Goal: Task Accomplishment & Management: Manage account settings

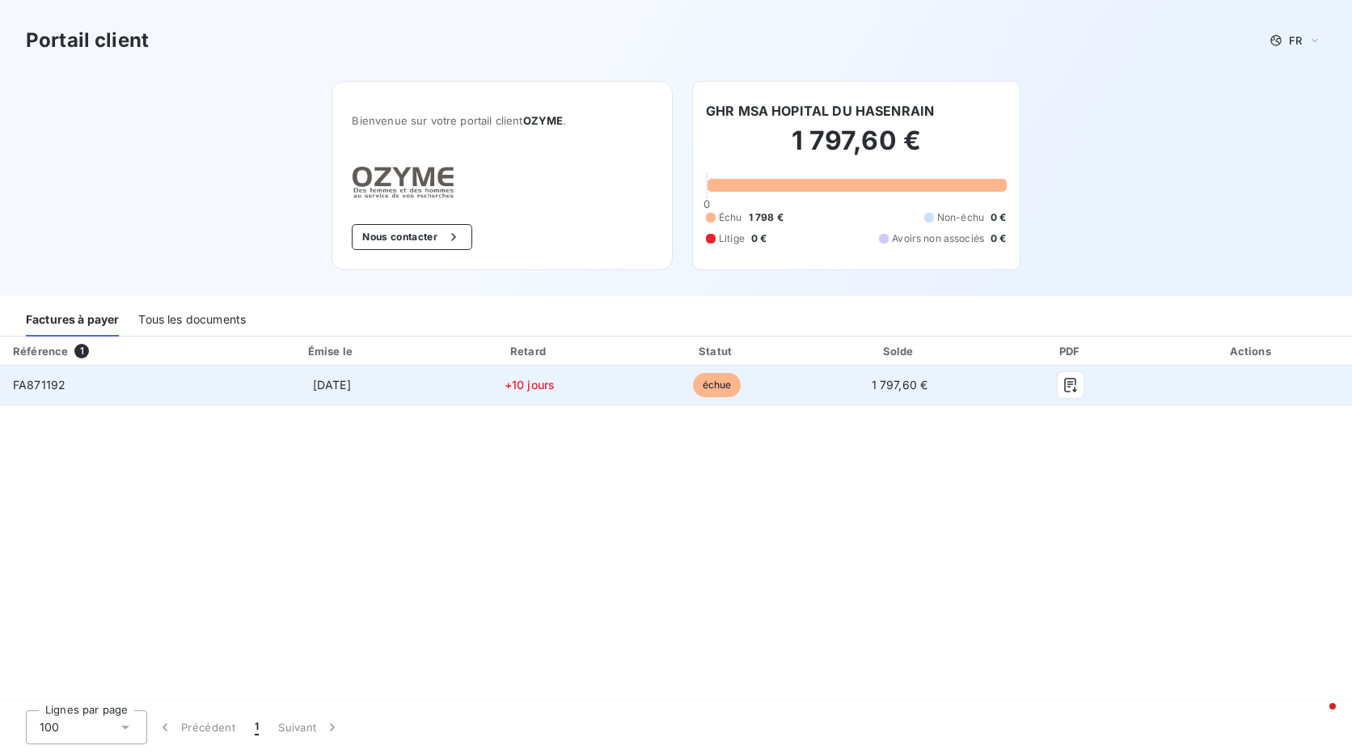
click at [46, 391] on div "FA871192" at bounding box center [39, 385] width 53 height 16
click at [46, 391] on span "FA871192" at bounding box center [39, 385] width 53 height 14
copy span "FA871192"
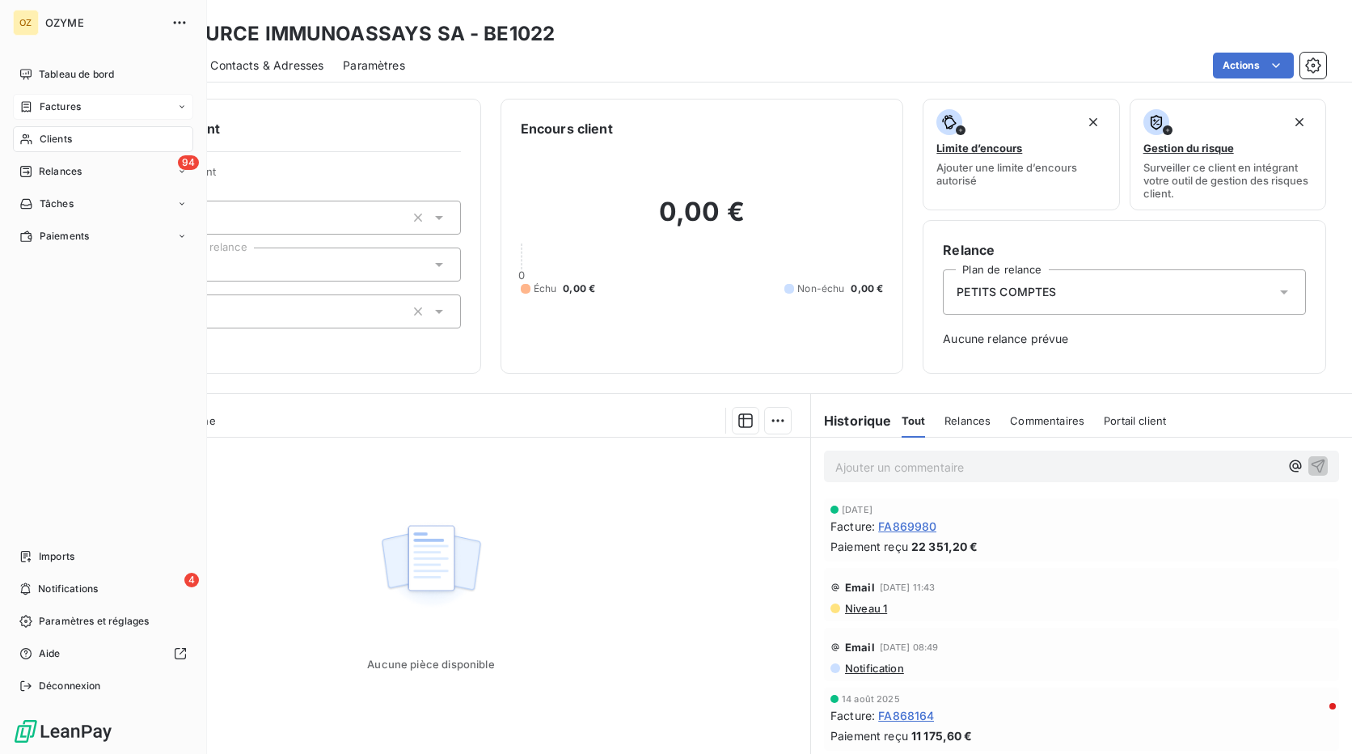
click at [48, 104] on span "Factures" at bounding box center [60, 106] width 41 height 15
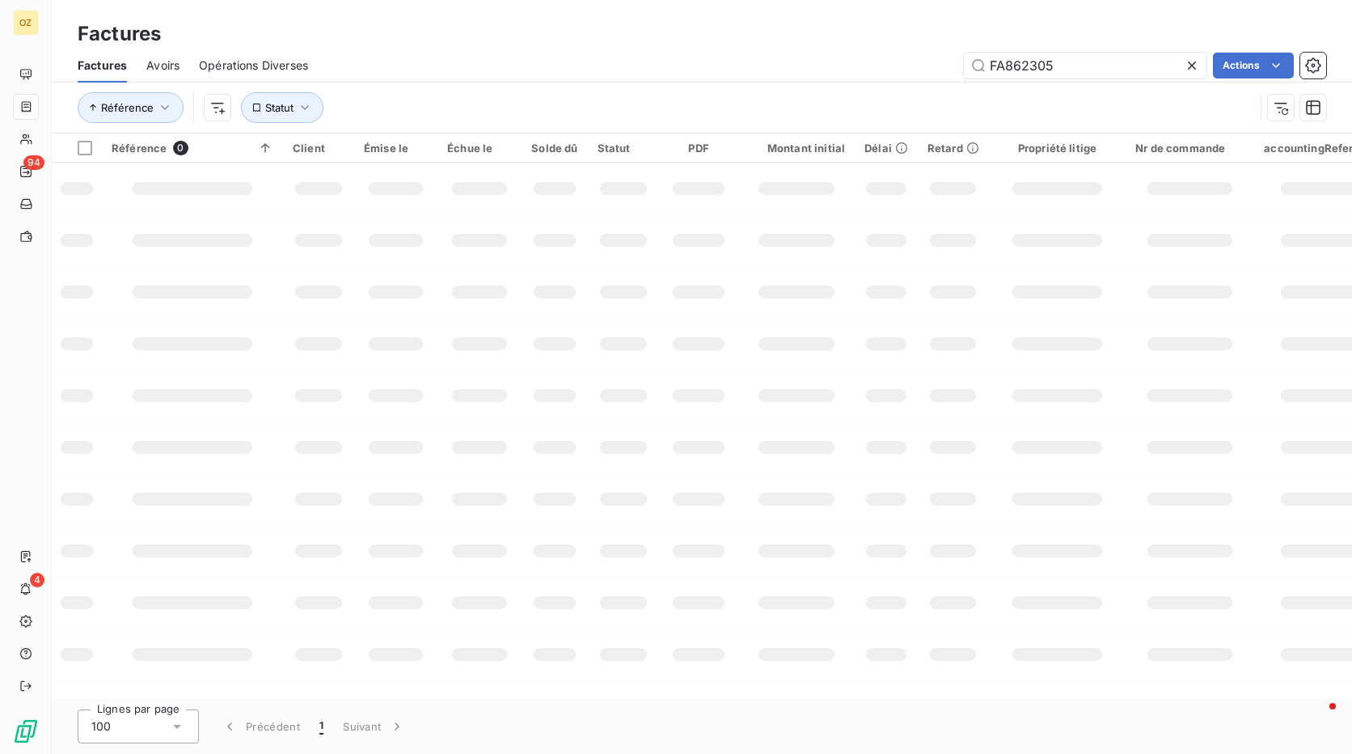
click at [1197, 59] on icon at bounding box center [1192, 65] width 16 height 16
paste input "FA871192"
type input "FA871192"
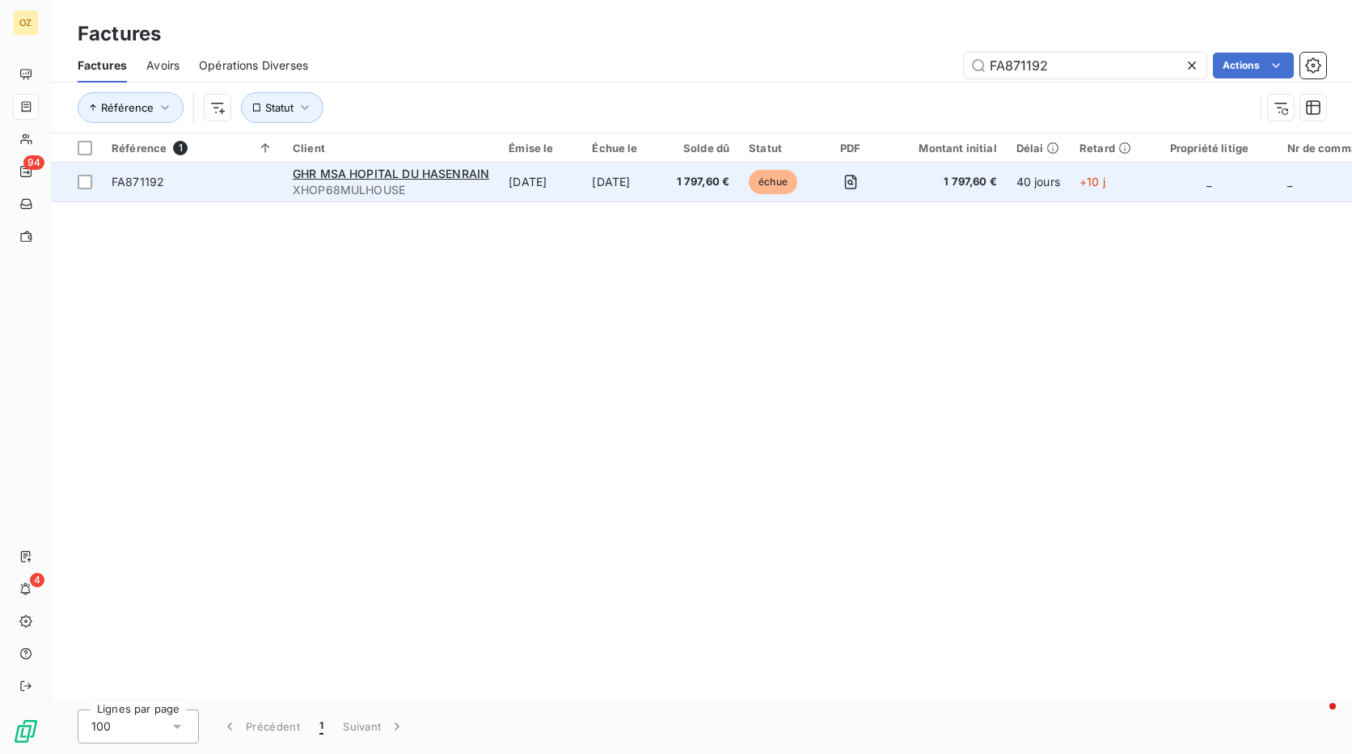
click at [163, 186] on span "FA871192" at bounding box center [138, 182] width 53 height 14
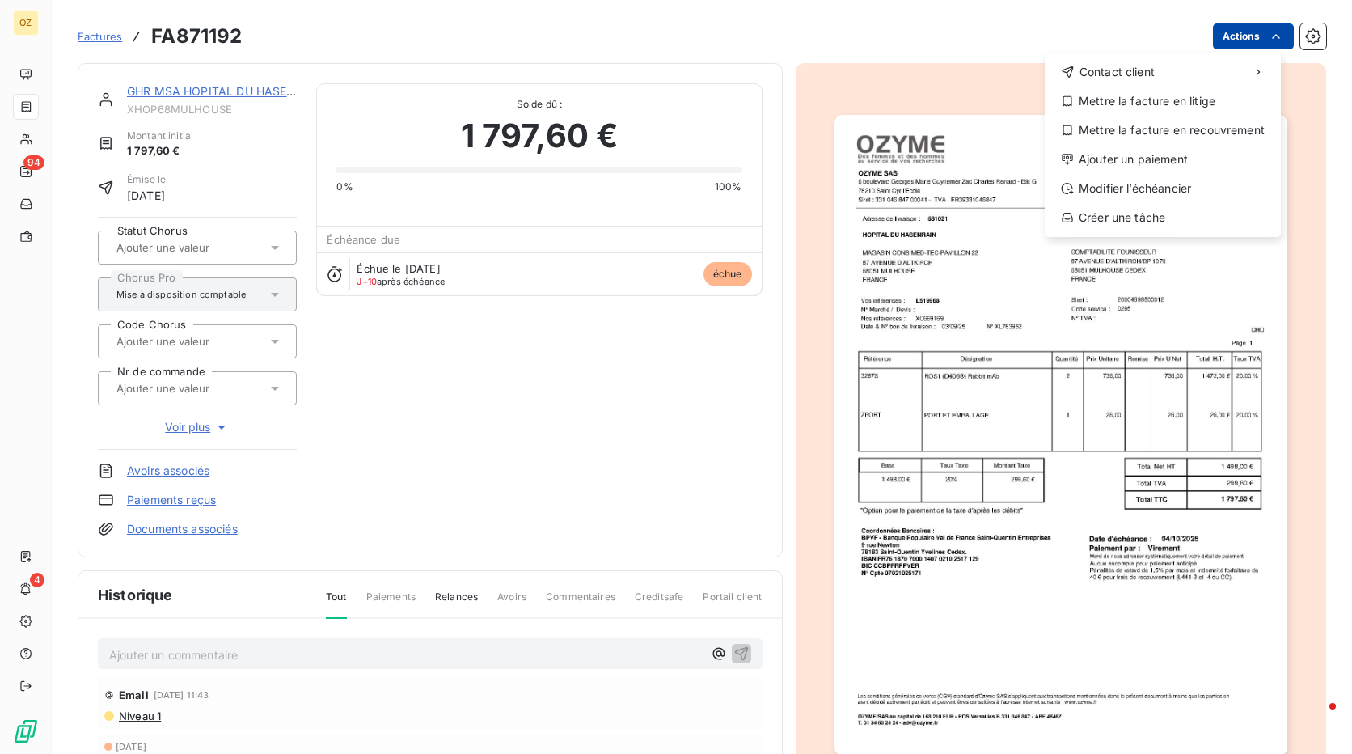
click at [1246, 33] on html "OZ 94 4 Factures FA871192 Actions Contact client Mettre la facture en litige Me…" at bounding box center [676, 377] width 1352 height 754
click at [1161, 188] on div "Modifier l’échéancier" at bounding box center [1162, 188] width 223 height 26
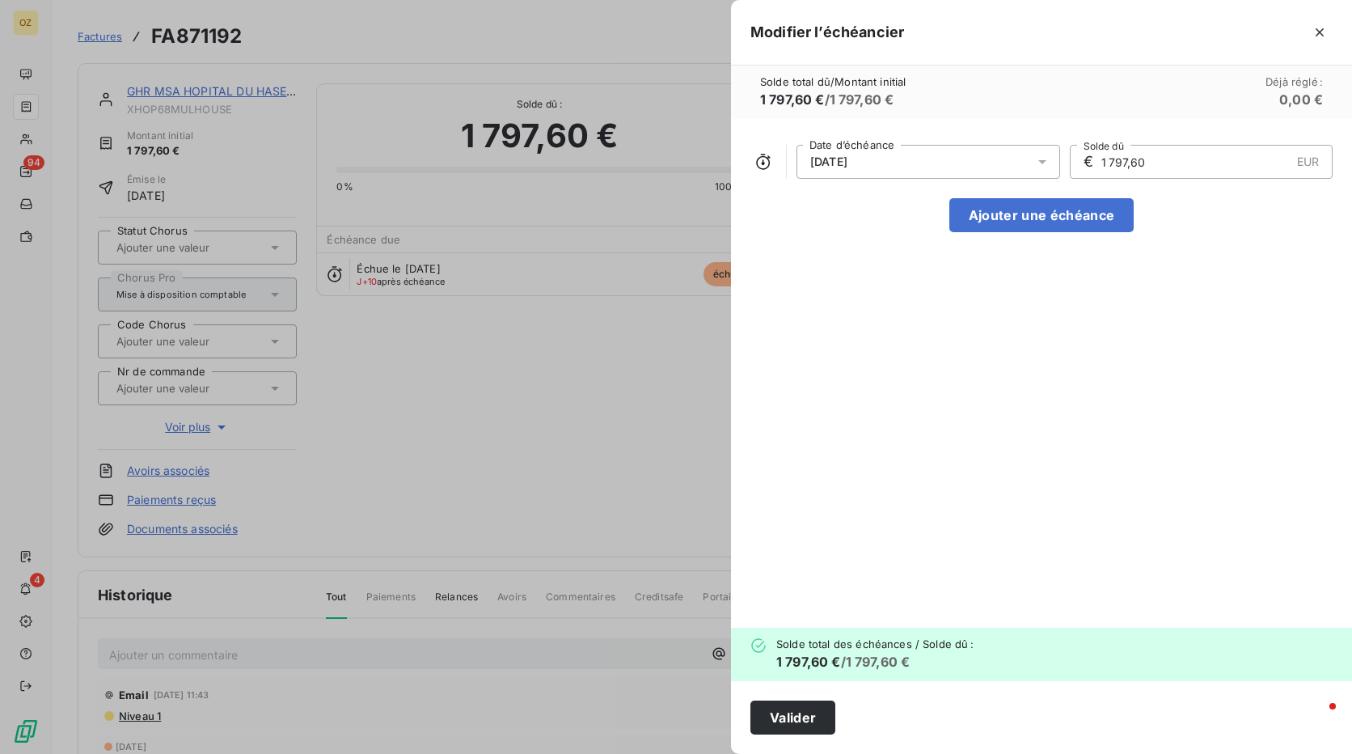
click at [1043, 167] on icon at bounding box center [1042, 162] width 16 height 16
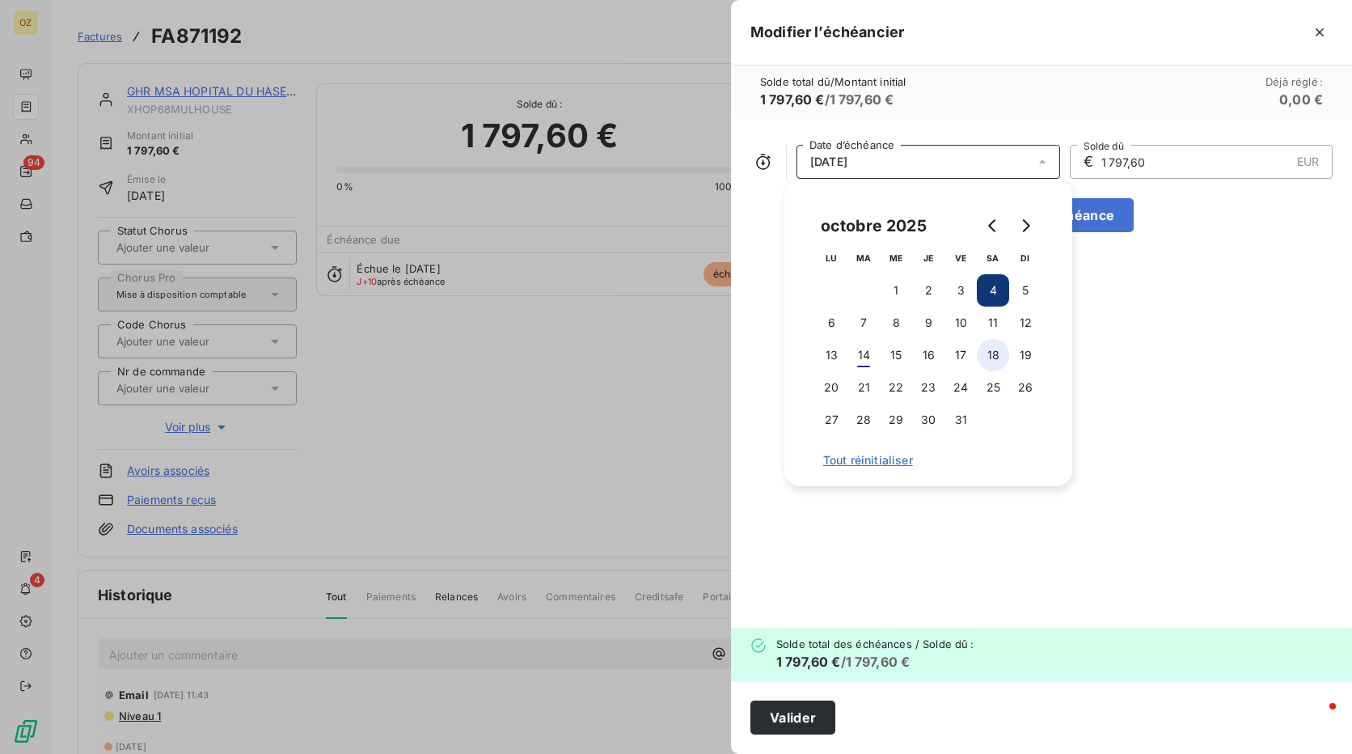
click at [990, 361] on button "18" at bounding box center [993, 355] width 32 height 32
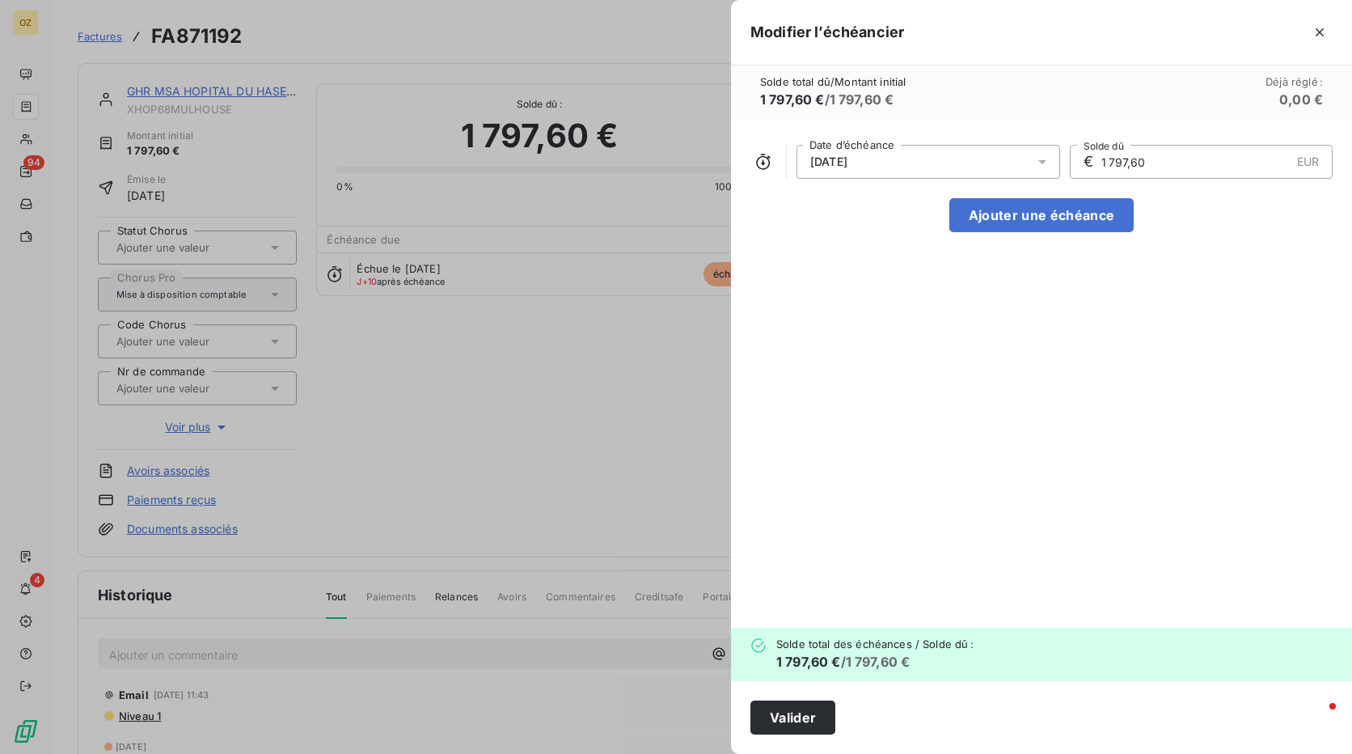
click at [1227, 349] on div "[DATE] Date d’échéance € 1 797,60 EUR Solde dû Ajouter une échéance" at bounding box center [1041, 373] width 621 height 509
click at [1051, 219] on button "Ajouter une échéance" at bounding box center [1041, 215] width 184 height 34
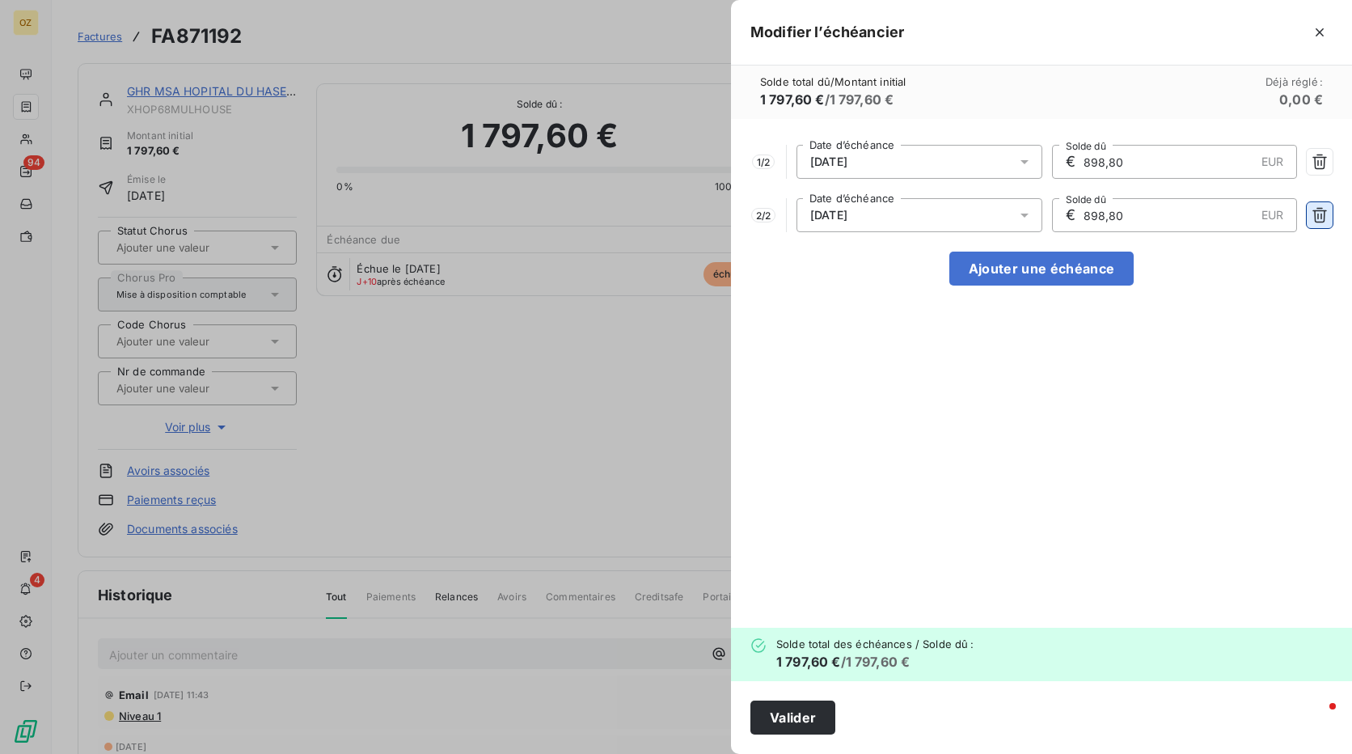
click at [1319, 215] on icon "button" at bounding box center [1320, 215] width 16 height 16
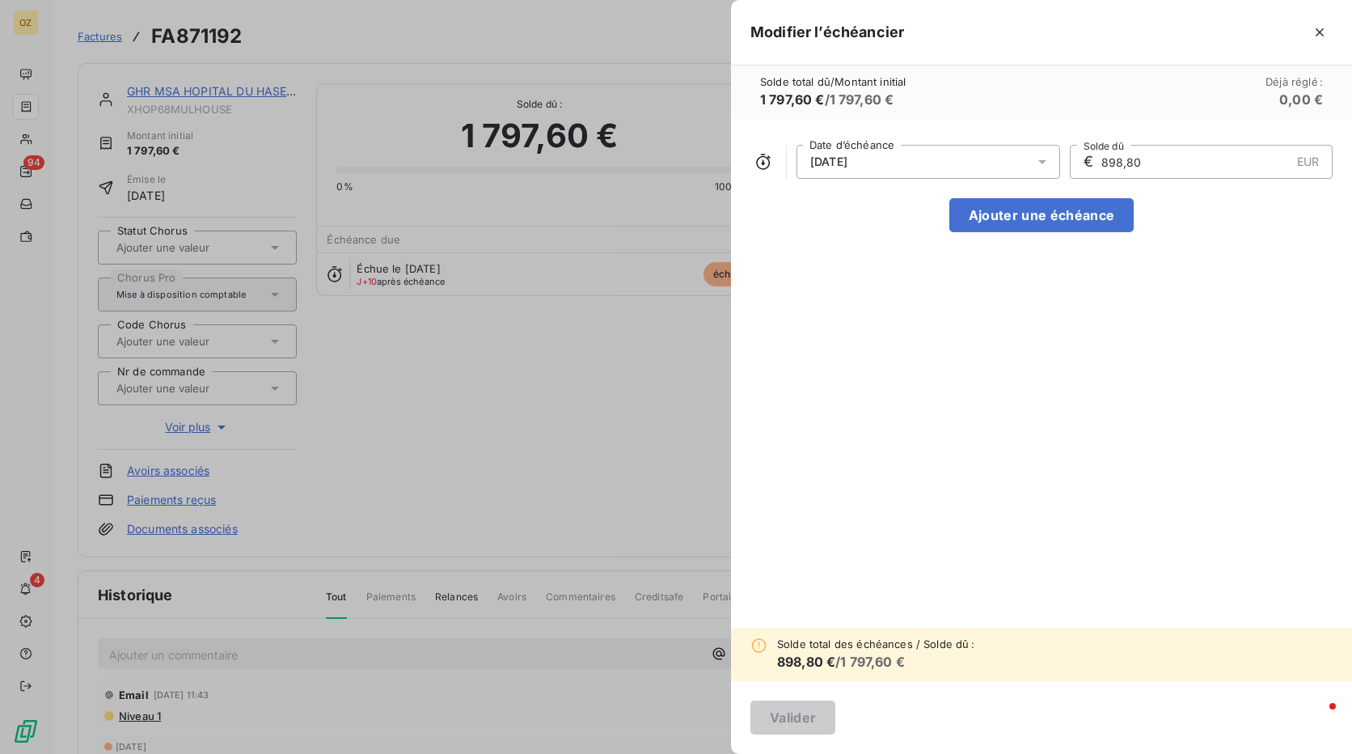
click at [1142, 164] on input "898,80" at bounding box center [1195, 162] width 191 height 32
click at [1039, 161] on icon at bounding box center [1042, 162] width 8 height 4
drag, startPoint x: 1241, startPoint y: 285, endPoint x: 1215, endPoint y: 205, distance: 83.6
click at [1241, 284] on div "[DATE] Date d’échéance € 898,80 EUR Solde dû Ajouter une échéance" at bounding box center [1041, 373] width 621 height 509
drag, startPoint x: 1076, startPoint y: 169, endPoint x: 1065, endPoint y: 169, distance: 10.5
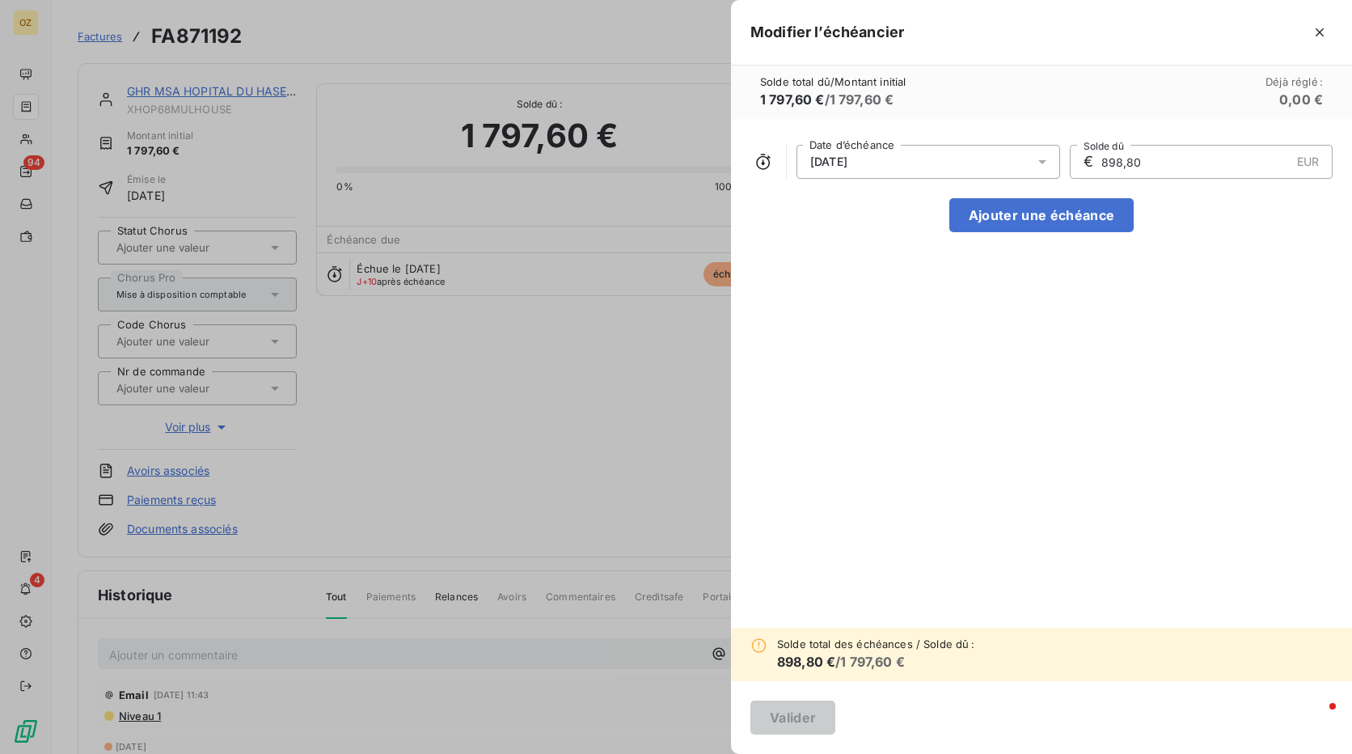
click at [1065, 169] on div "[DATE] Date d’échéance € 898,80 EUR Solde dû" at bounding box center [1041, 162] width 582 height 34
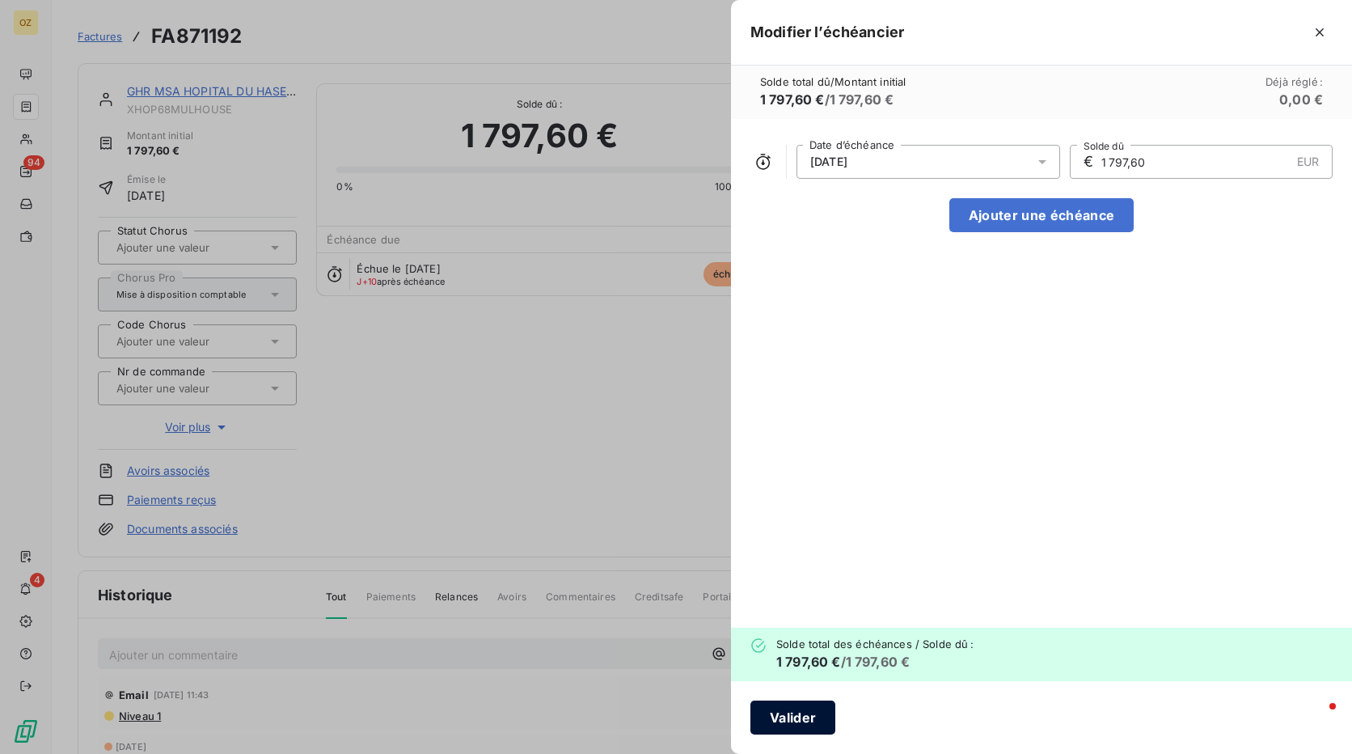
type input "1 797,60"
click at [796, 714] on button "Valider" at bounding box center [792, 717] width 85 height 34
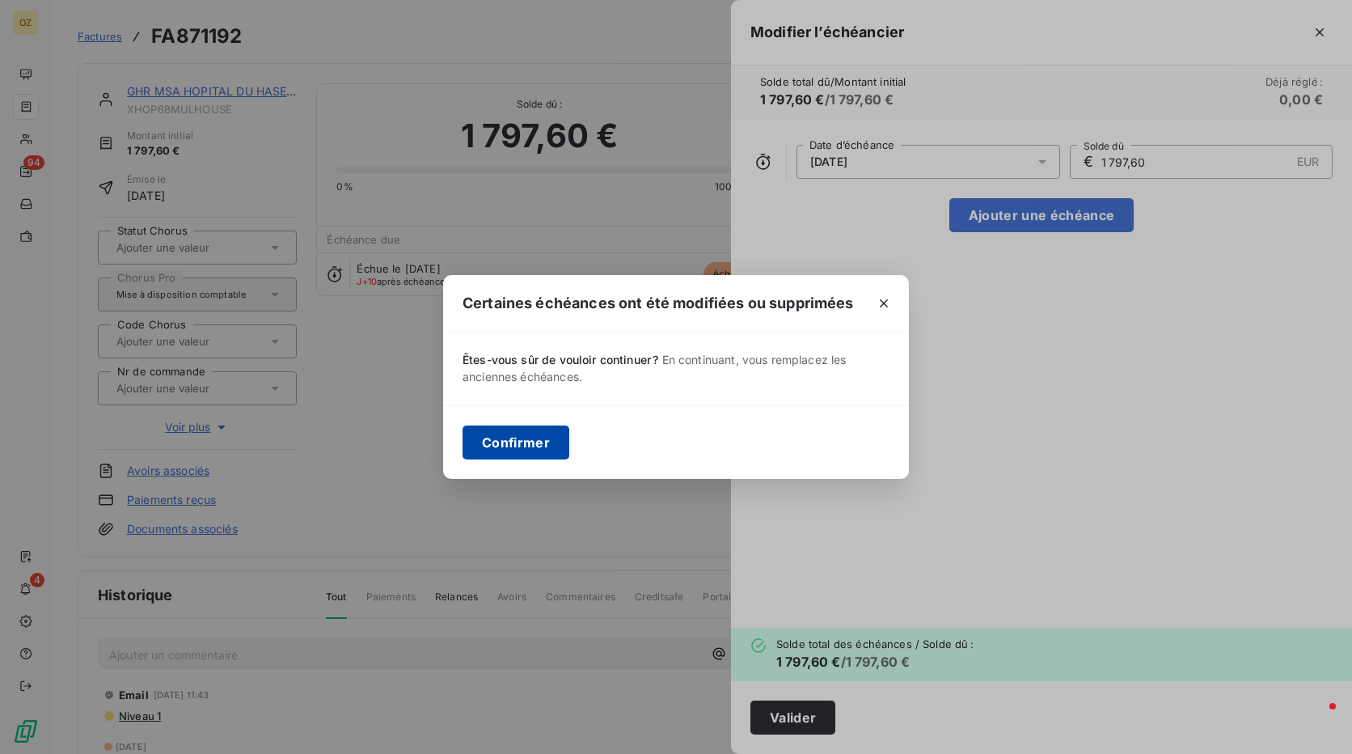
click at [514, 437] on button "Confirmer" at bounding box center [516, 442] width 107 height 34
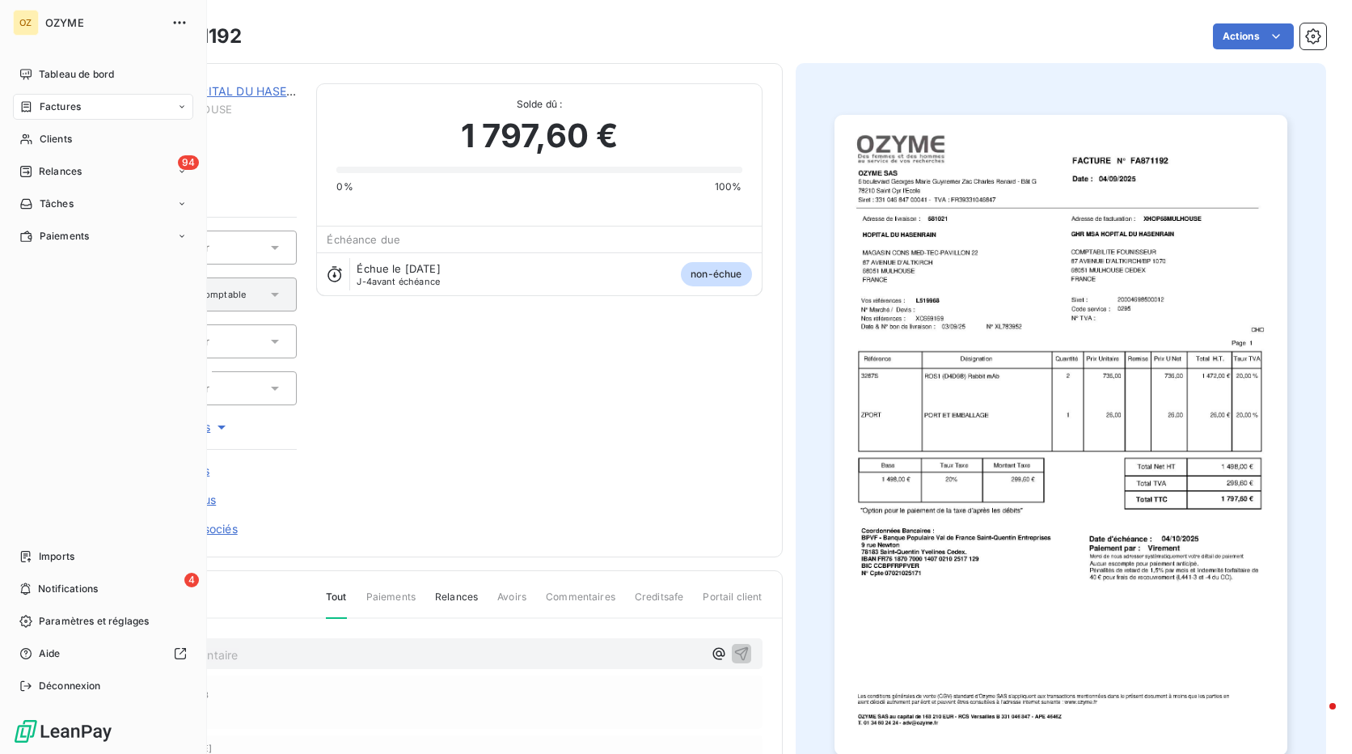
click at [93, 104] on div "Factures" at bounding box center [103, 107] width 180 height 26
click at [87, 150] on div "Factures" at bounding box center [112, 139] width 161 height 26
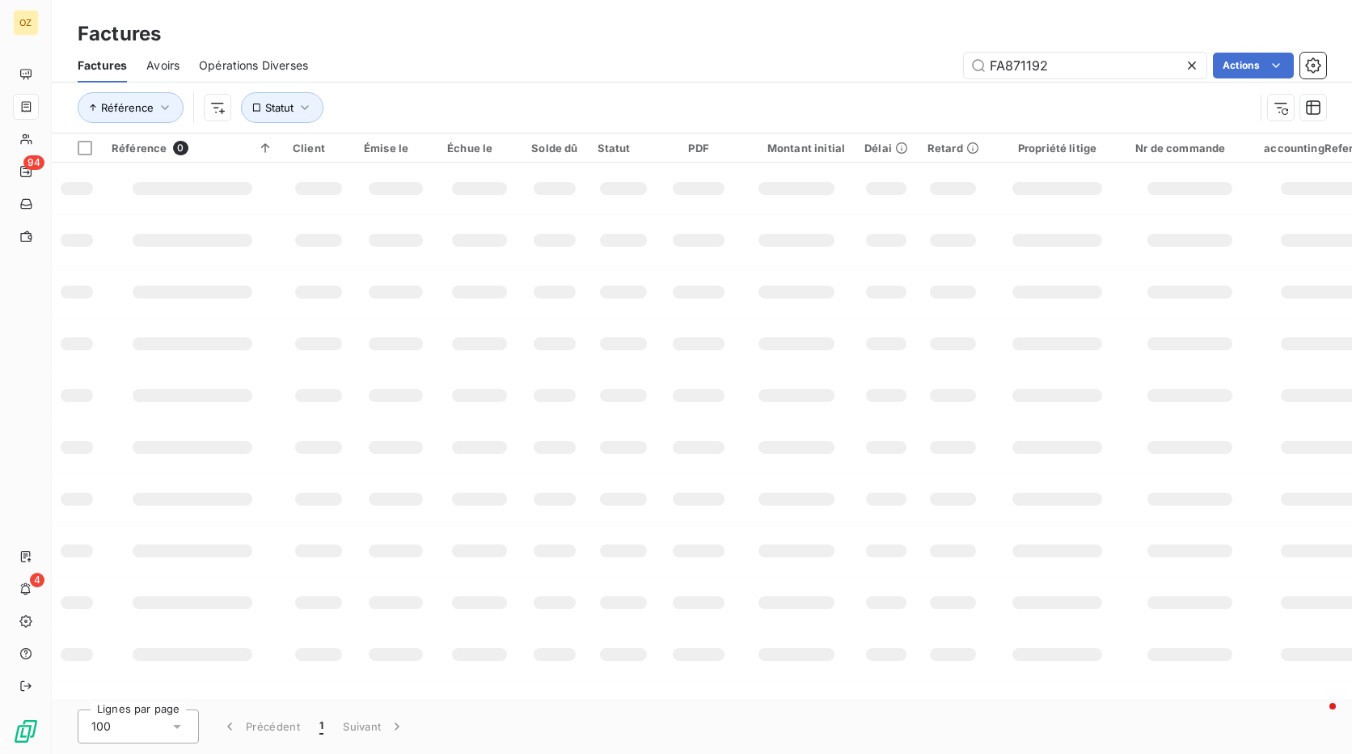
drag, startPoint x: 1059, startPoint y: 57, endPoint x: 780, endPoint y: 103, distance: 282.8
click at [780, 103] on div "Factures Avoirs Opérations Diverses FA871192 Actions Référence Statut" at bounding box center [702, 91] width 1300 height 84
type input "FA872577"
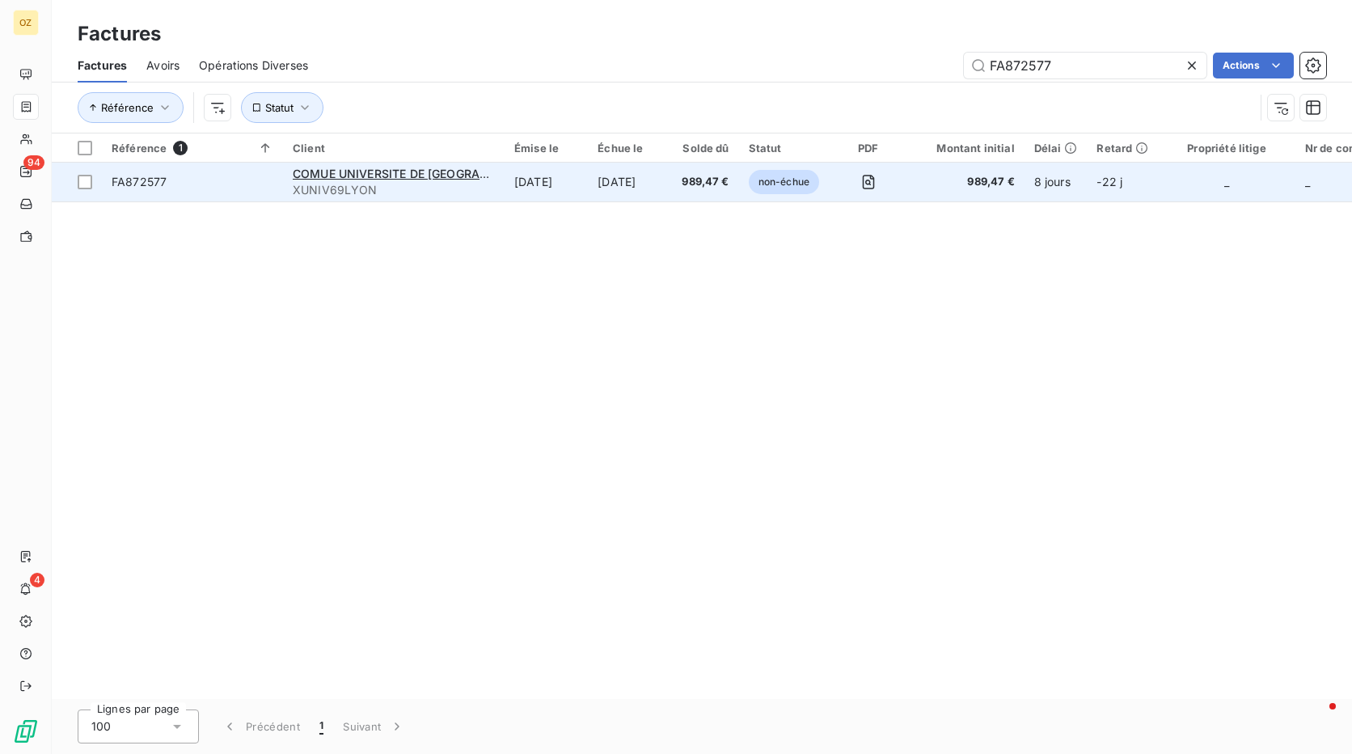
click at [534, 188] on td "[DATE]" at bounding box center [546, 182] width 83 height 39
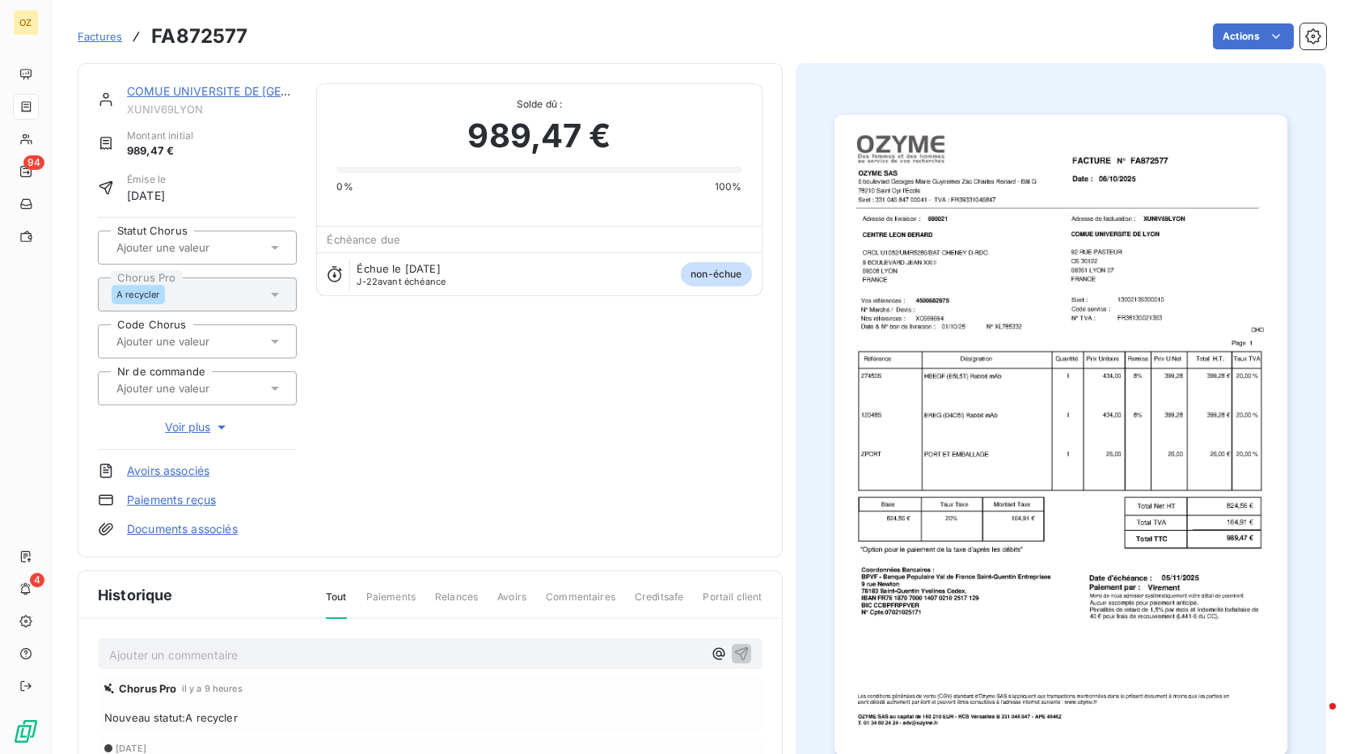
click at [407, 640] on div "Ajouter un commentaire ﻿" at bounding box center [430, 654] width 665 height 32
click at [393, 653] on p "Ajouter un commentaire ﻿" at bounding box center [406, 655] width 594 height 20
click at [176, 651] on span "JD: Facture à recycler:" at bounding box center [170, 653] width 123 height 14
click at [129, 649] on span "JD: Facture à recycler:" at bounding box center [170, 653] width 123 height 14
click at [318, 647] on p "JD: Sur CHORUS facture à recycler:" at bounding box center [406, 654] width 594 height 19
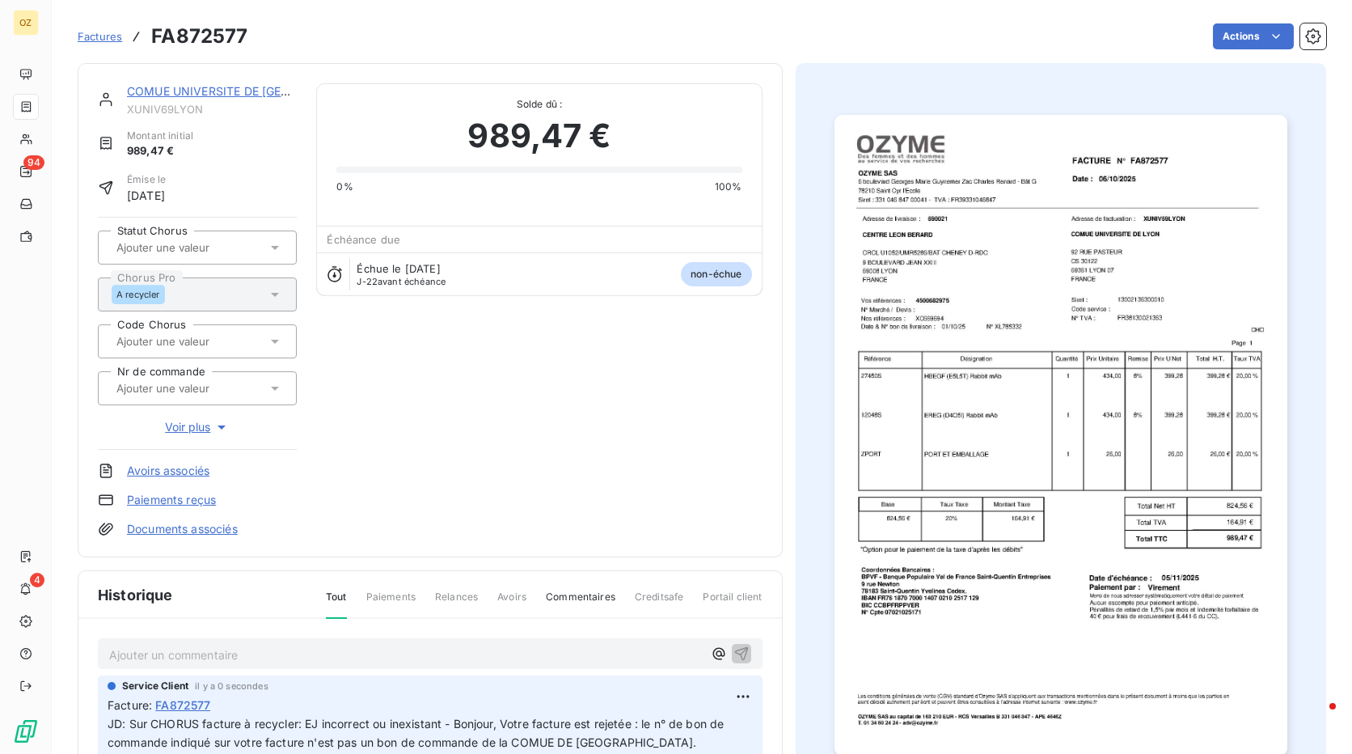
scroll to position [2, 0]
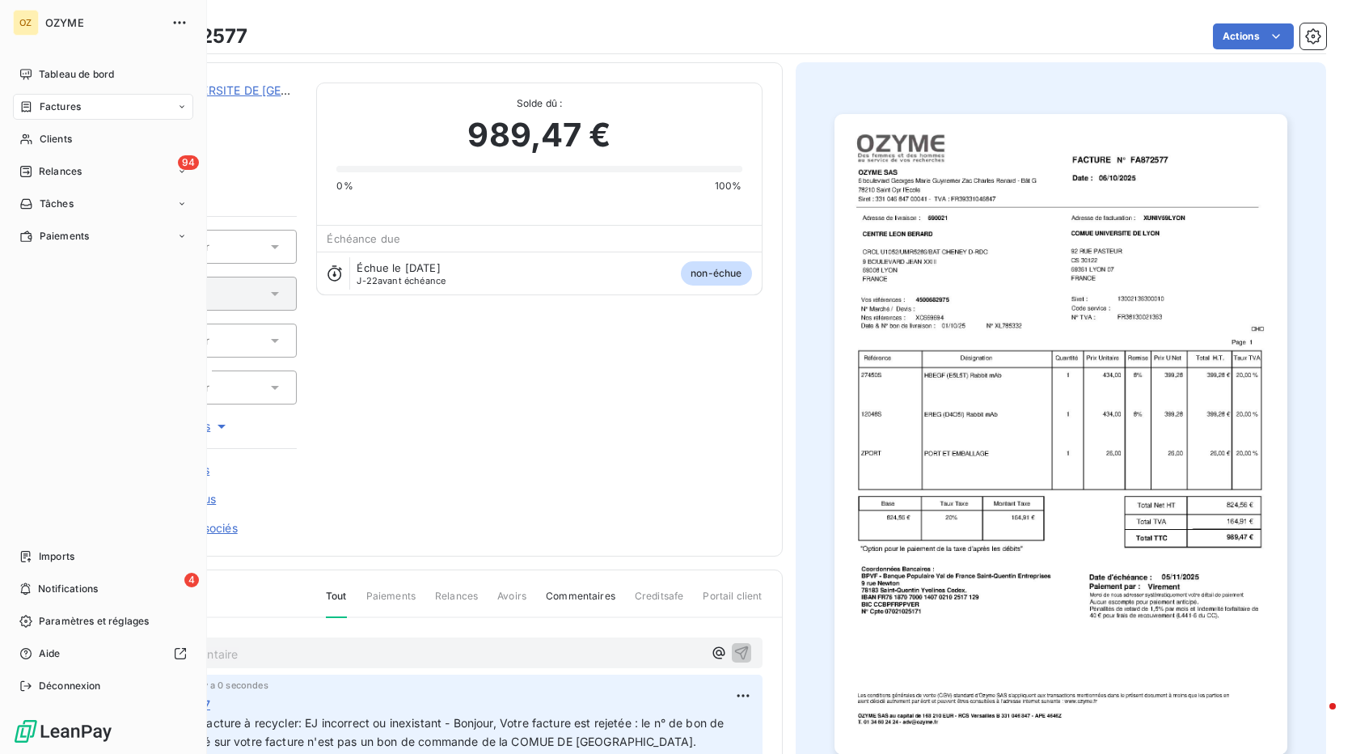
click at [59, 102] on span "Factures" at bounding box center [60, 106] width 41 height 15
click at [74, 112] on span "Factures" at bounding box center [60, 106] width 41 height 15
click at [71, 131] on div "Factures" at bounding box center [112, 139] width 161 height 26
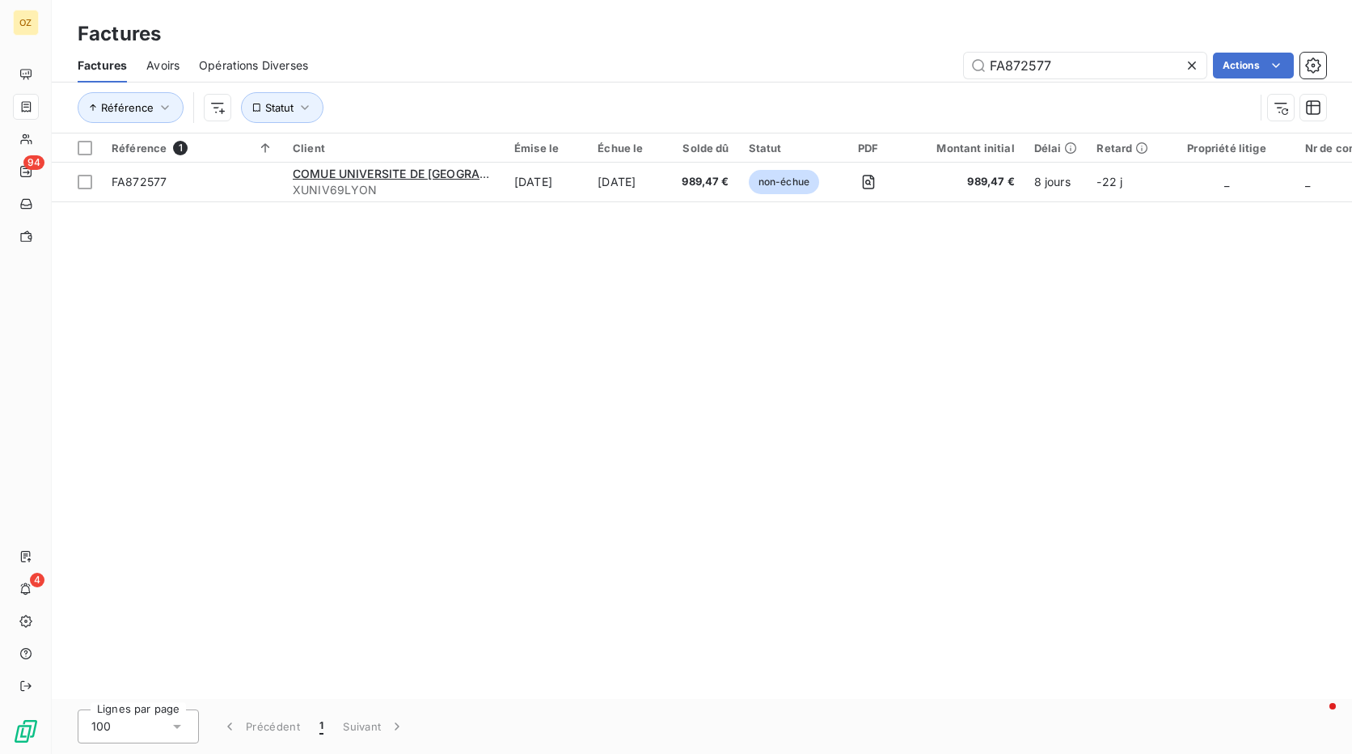
drag, startPoint x: 939, startPoint y: 73, endPoint x: 899, endPoint y: 78, distance: 39.9
click at [899, 78] on div "FA872577 Actions" at bounding box center [827, 66] width 999 height 26
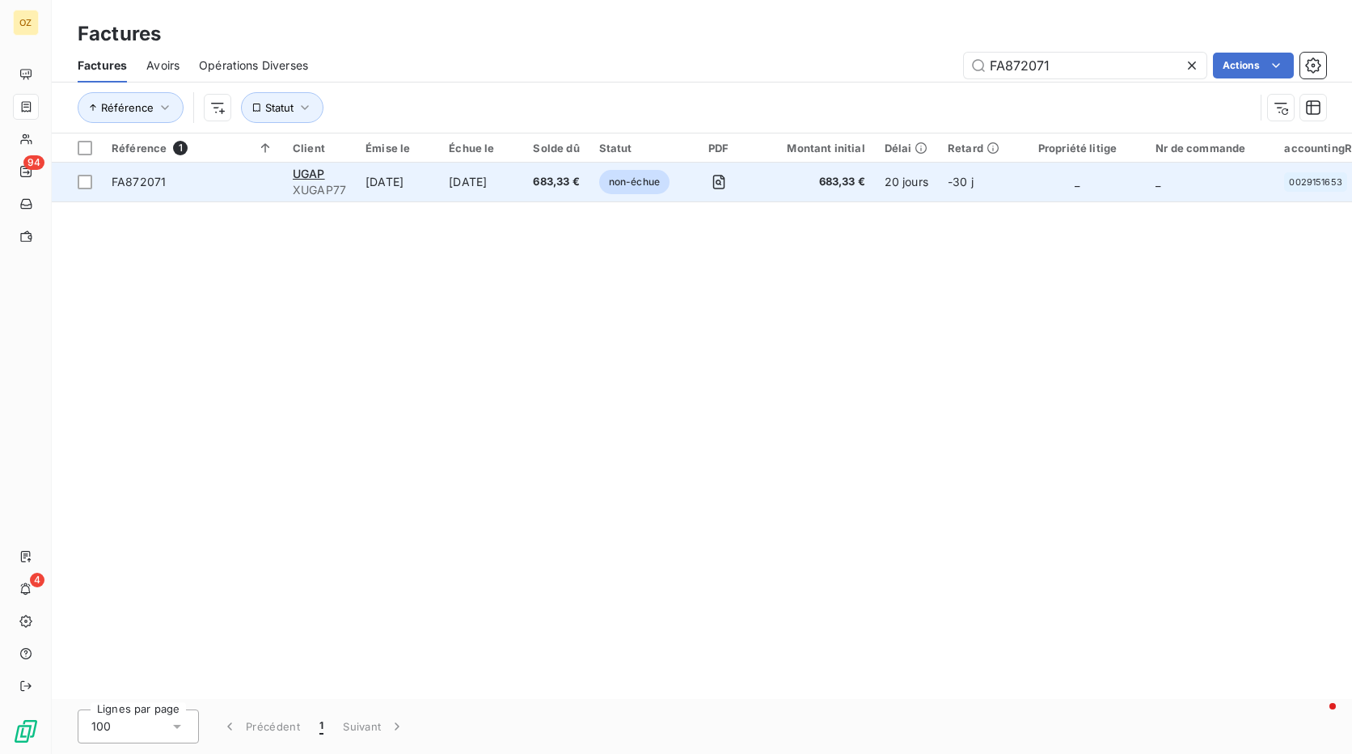
type input "FA872071"
click at [547, 190] on td "683,33 €" at bounding box center [556, 182] width 66 height 39
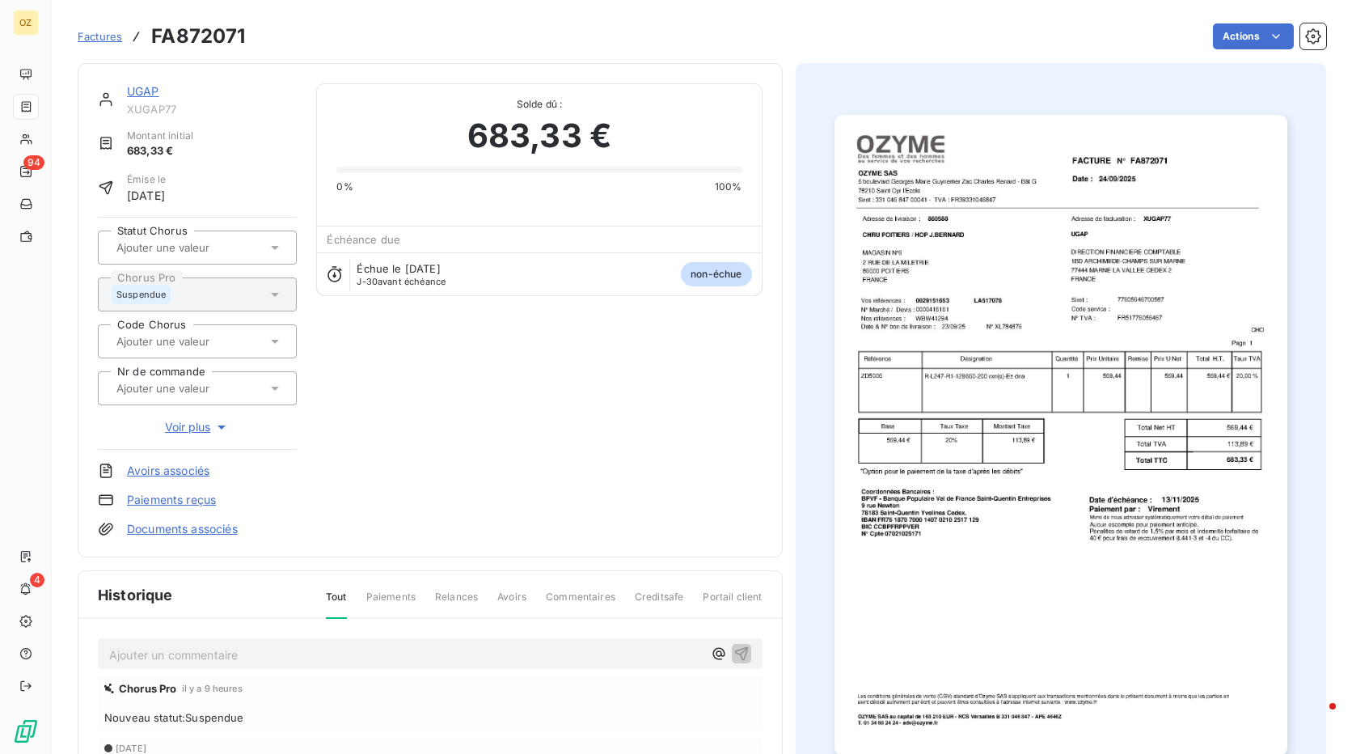
click at [365, 652] on p "Ajouter un commentaire ﻿" at bounding box center [406, 655] width 594 height 20
click at [407, 633] on div "JD: Sur CHORUS facture suspendue: FA872071 Chorus Pro il y a 9 heures Nouveau s…" at bounding box center [430, 731] width 704 height 225
drag, startPoint x: 378, startPoint y: 652, endPoint x: 311, endPoint y: 649, distance: 67.2
click at [311, 649] on p "JD: Sur CHORUS facture suspendue: FA872071" at bounding box center [406, 654] width 594 height 19
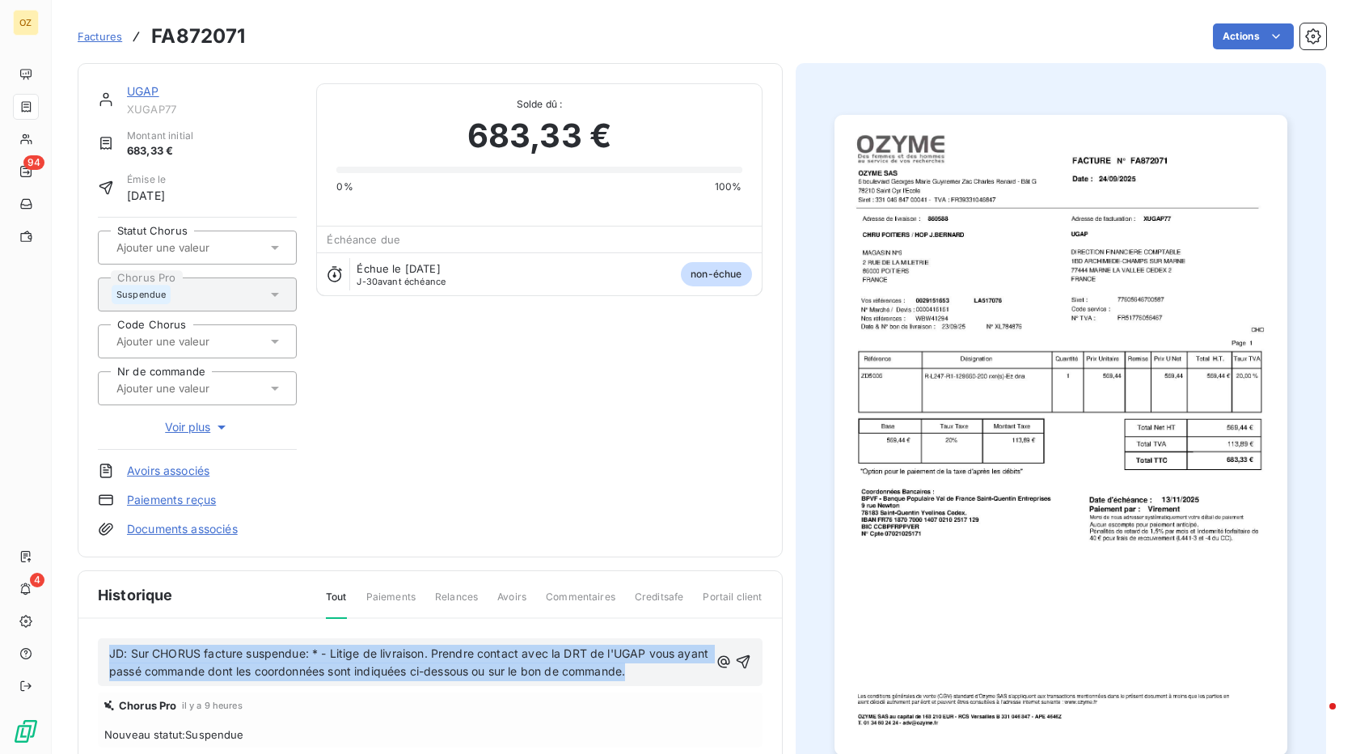
drag, startPoint x: 678, startPoint y: 670, endPoint x: 93, endPoint y: 639, distance: 586.3
click at [93, 639] on div "JD: Sur CHORUS facture suspendue: * - Litige de livraison. Prendre contact avec…" at bounding box center [430, 740] width 704 height 243
copy span "JD: Sur CHORUS facture suspendue: * - Litige de livraison. Prendre contact avec…"
click at [679, 667] on p "JD: Sur CHORUS facture suspendue: * - Litige de livraison. Prendre contact avec…" at bounding box center [409, 663] width 600 height 37
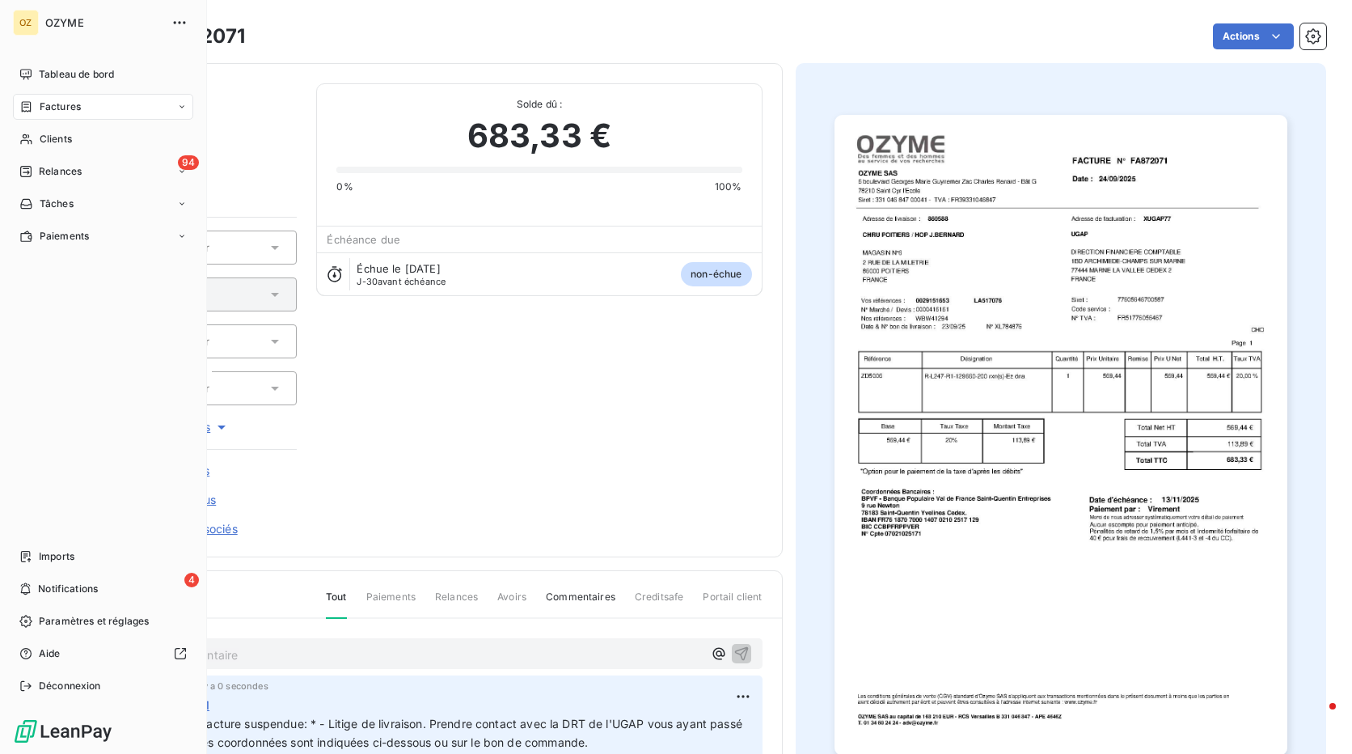
click at [55, 98] on div "Factures" at bounding box center [103, 107] width 180 height 26
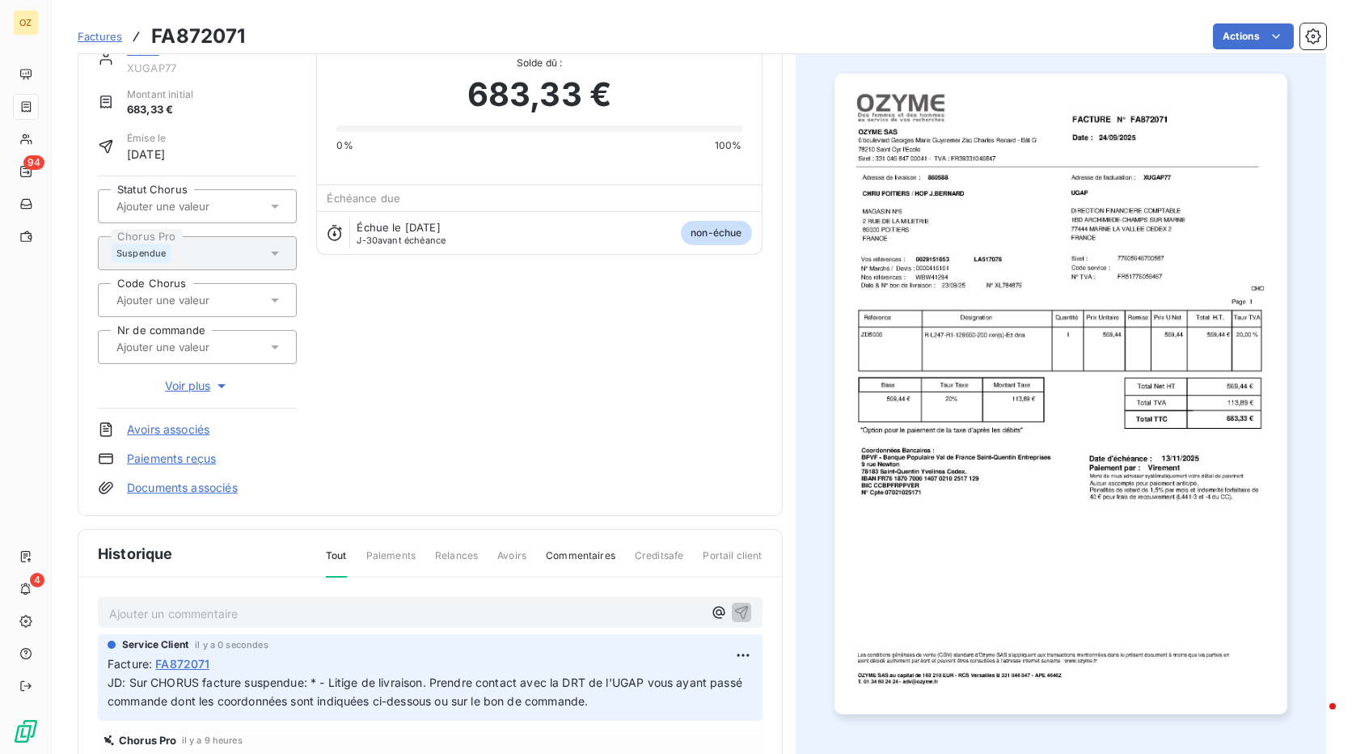
scroll to position [82, 0]
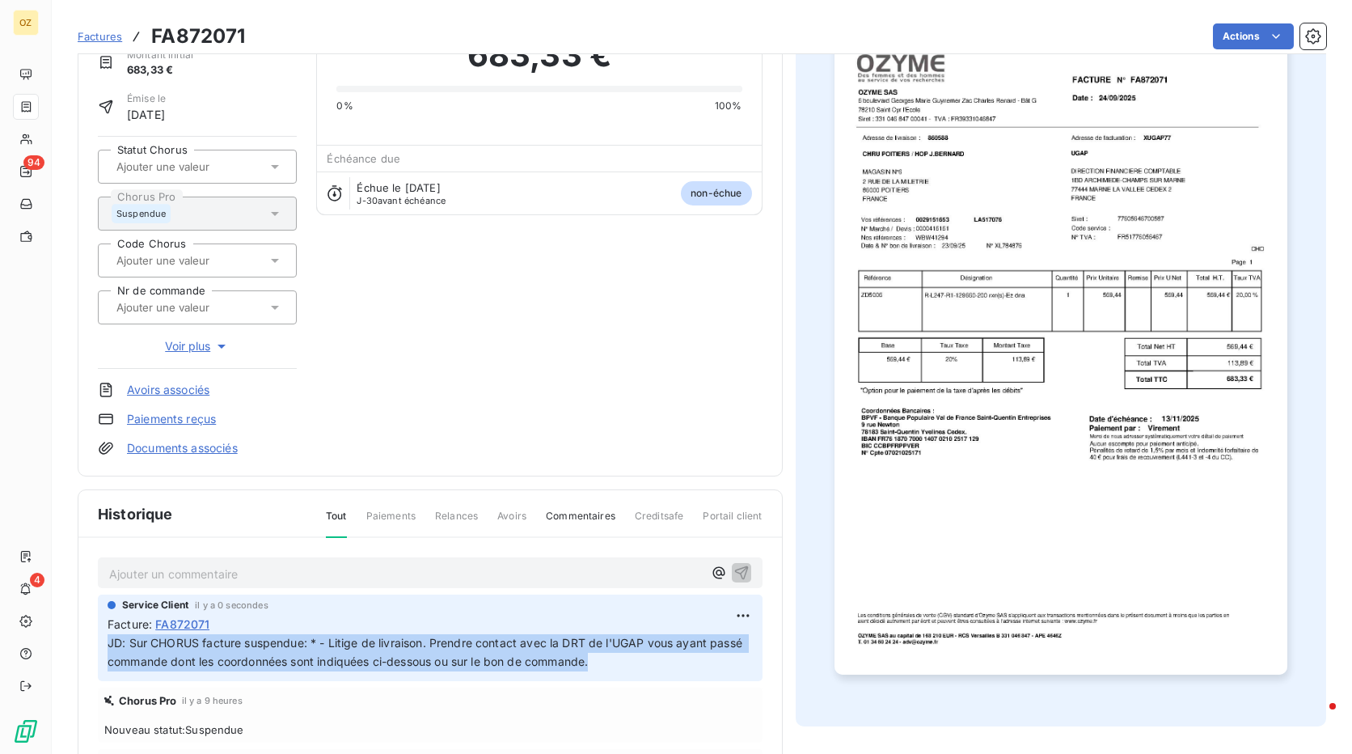
drag, startPoint x: 511, startPoint y: 659, endPoint x: 111, endPoint y: 640, distance: 400.7
click at [111, 640] on p "JD: Sur CHORUS facture suspendue: * - Litige de livraison. Prendre contact avec…" at bounding box center [430, 652] width 645 height 37
copy span "JD: Sur CHORUS facture suspendue: * - Litige de livraison. Prendre contact avec…"
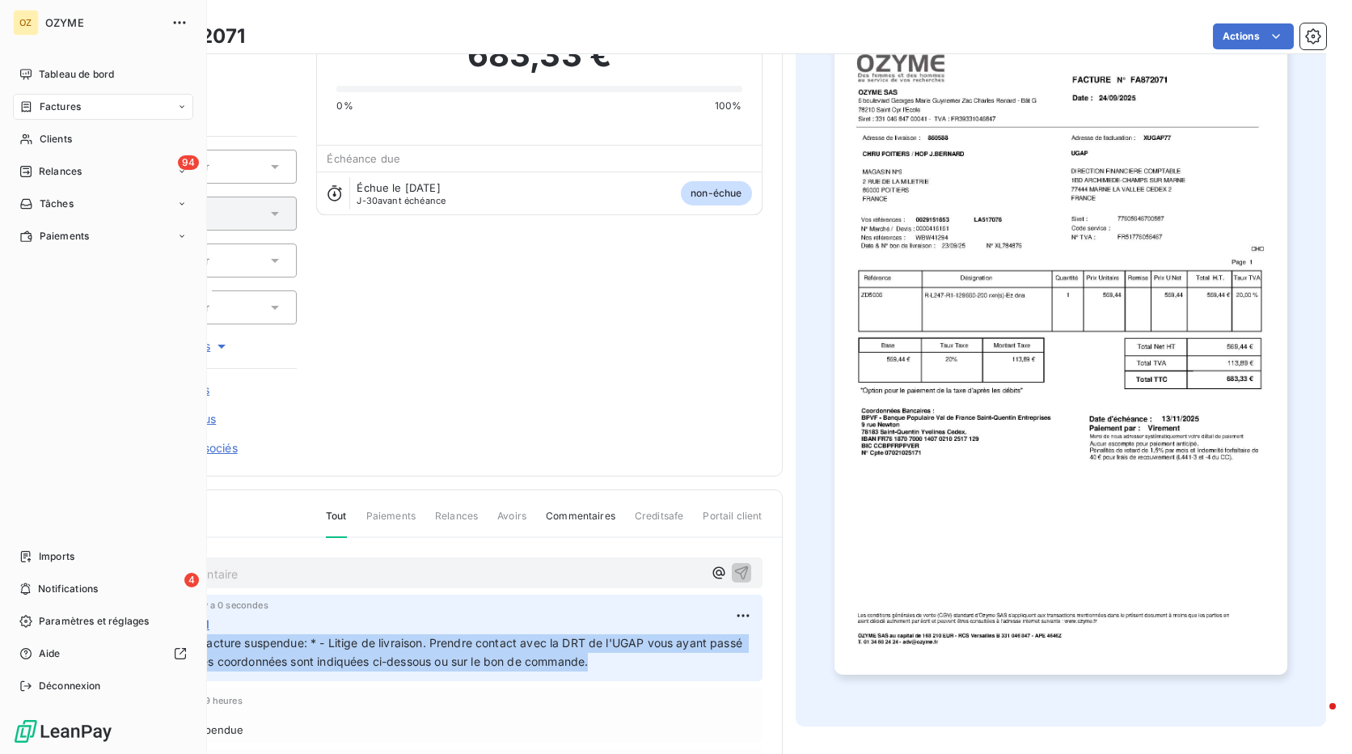
click at [43, 109] on span "Factures" at bounding box center [60, 106] width 41 height 15
click at [87, 144] on div "Factures" at bounding box center [112, 139] width 161 height 26
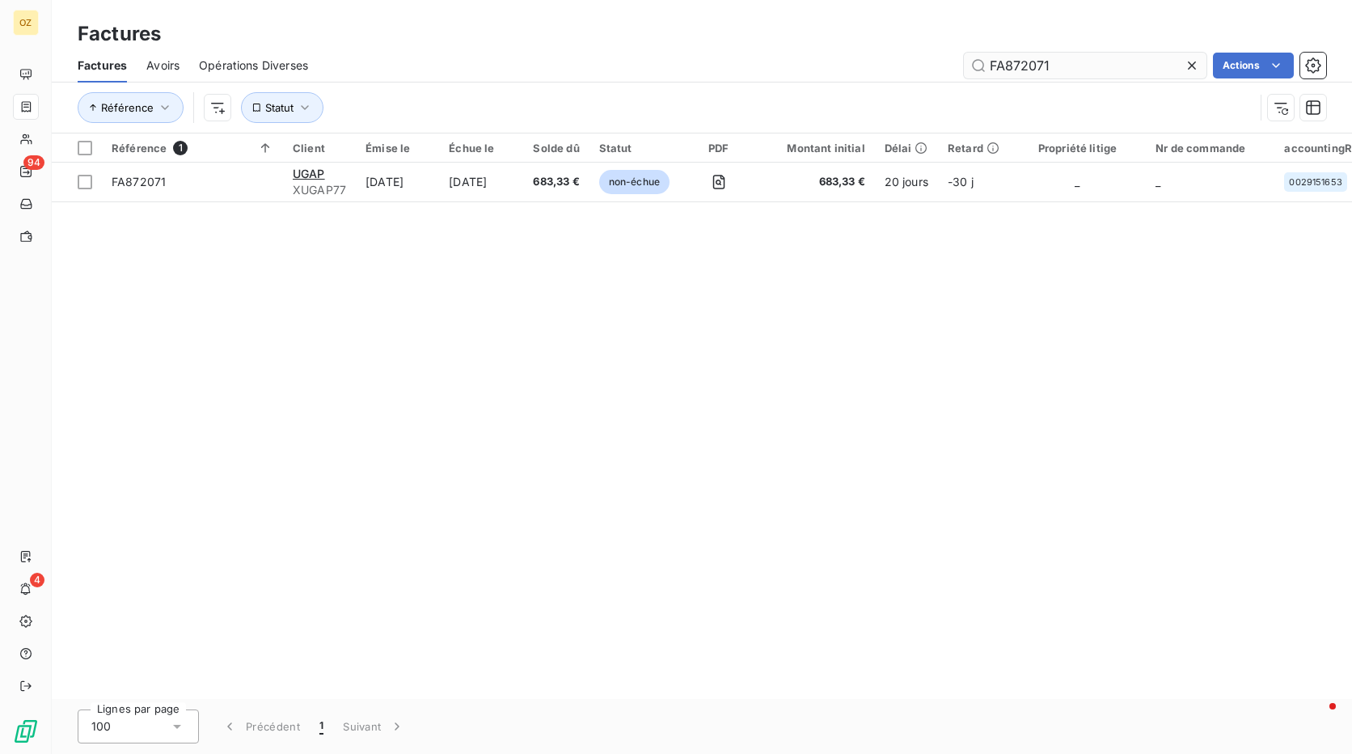
drag, startPoint x: 1063, startPoint y: 72, endPoint x: 1010, endPoint y: 73, distance: 52.6
click at [1010, 73] on input "FA872071" at bounding box center [1085, 66] width 243 height 26
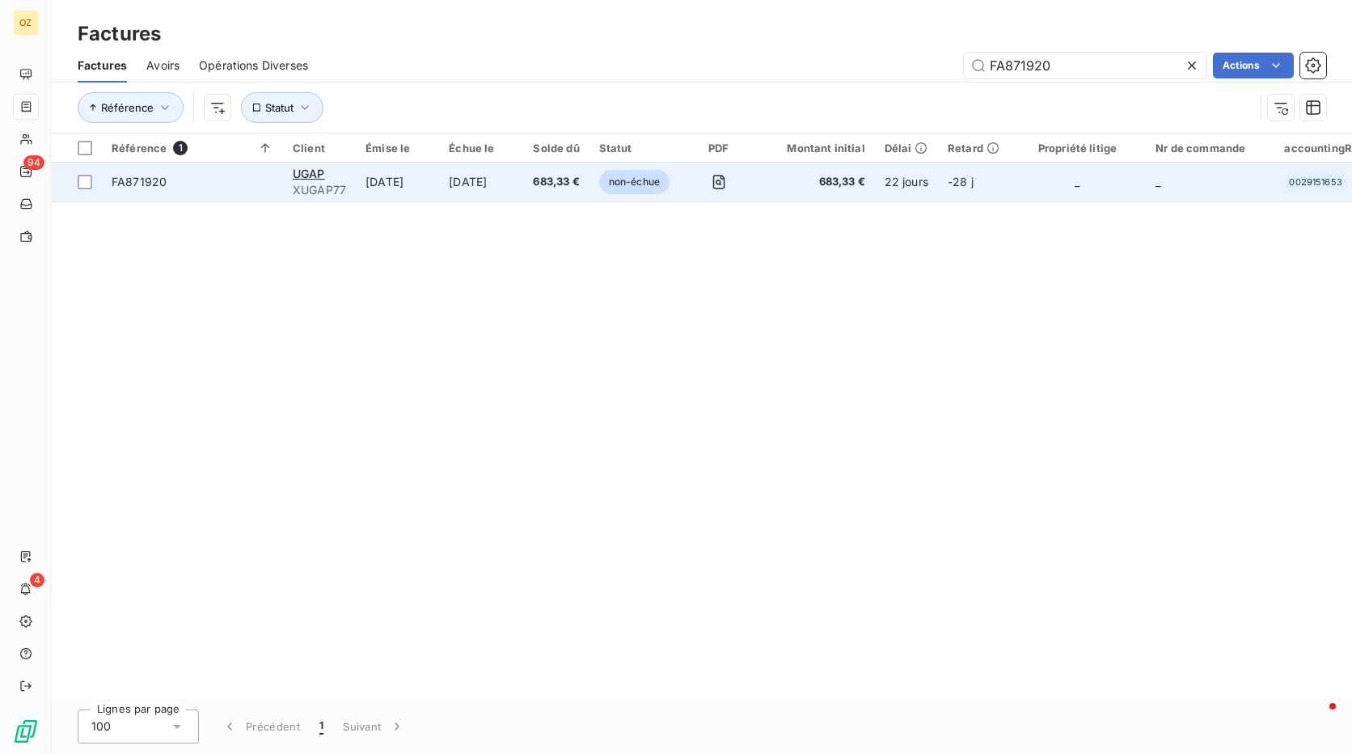
type input "FA871920"
click at [679, 189] on td "non-échue" at bounding box center [635, 182] width 90 height 39
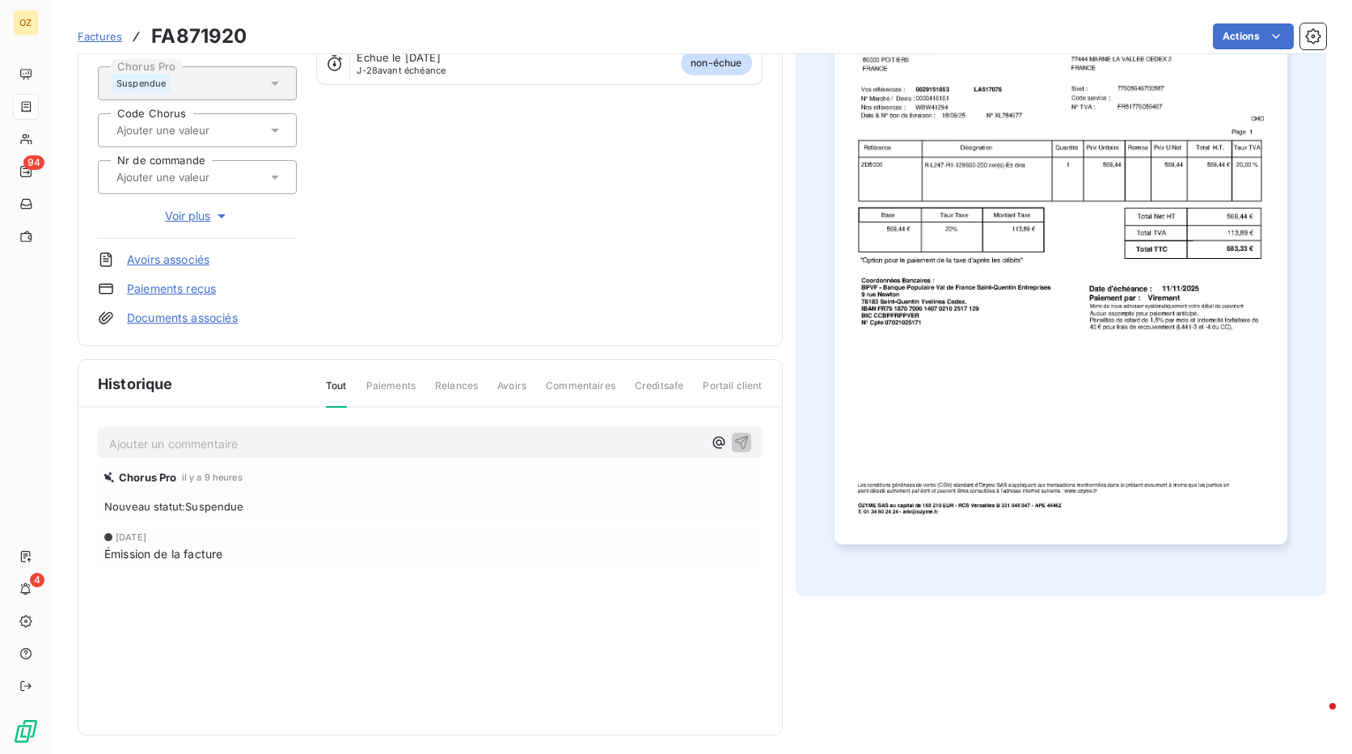
scroll to position [219, 0]
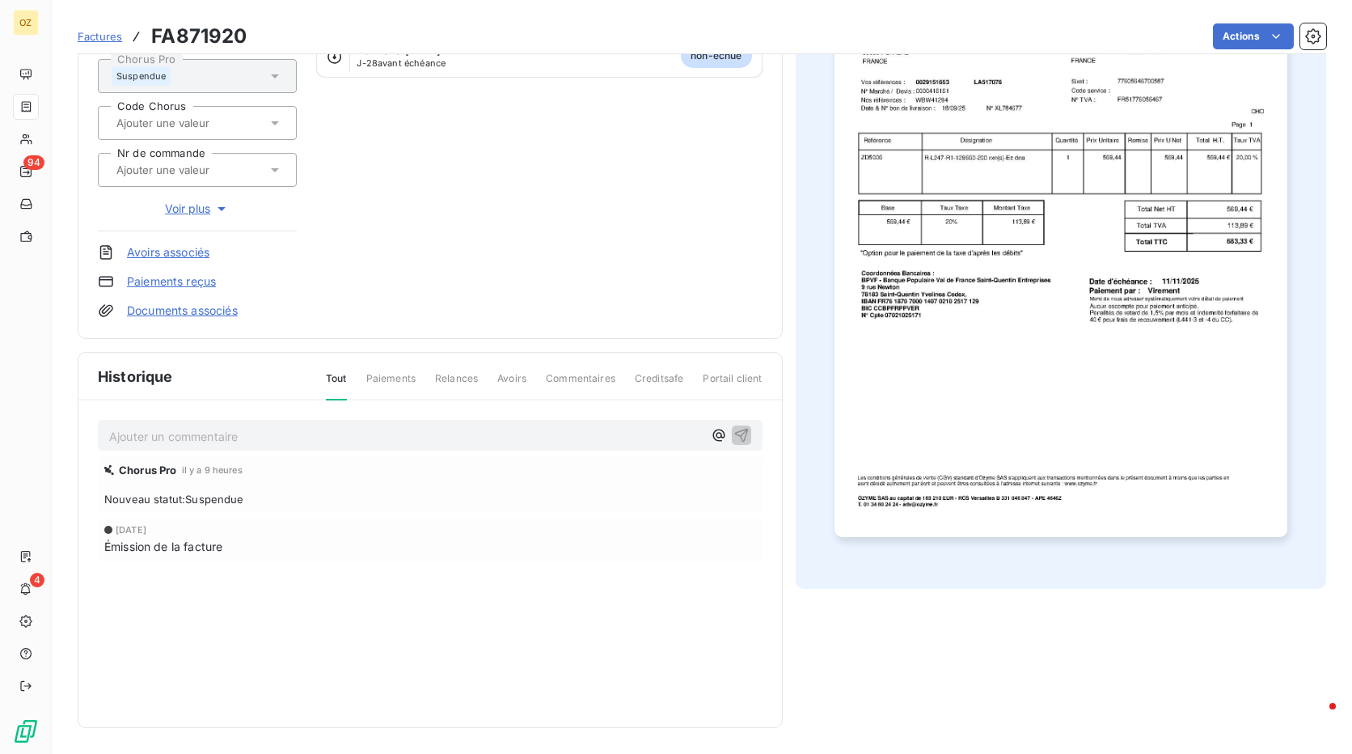
click at [340, 450] on div "Ajouter un commentaire ﻿" at bounding box center [430, 436] width 665 height 32
click at [335, 439] on p "Ajouter un commentaire ﻿" at bounding box center [406, 436] width 594 height 20
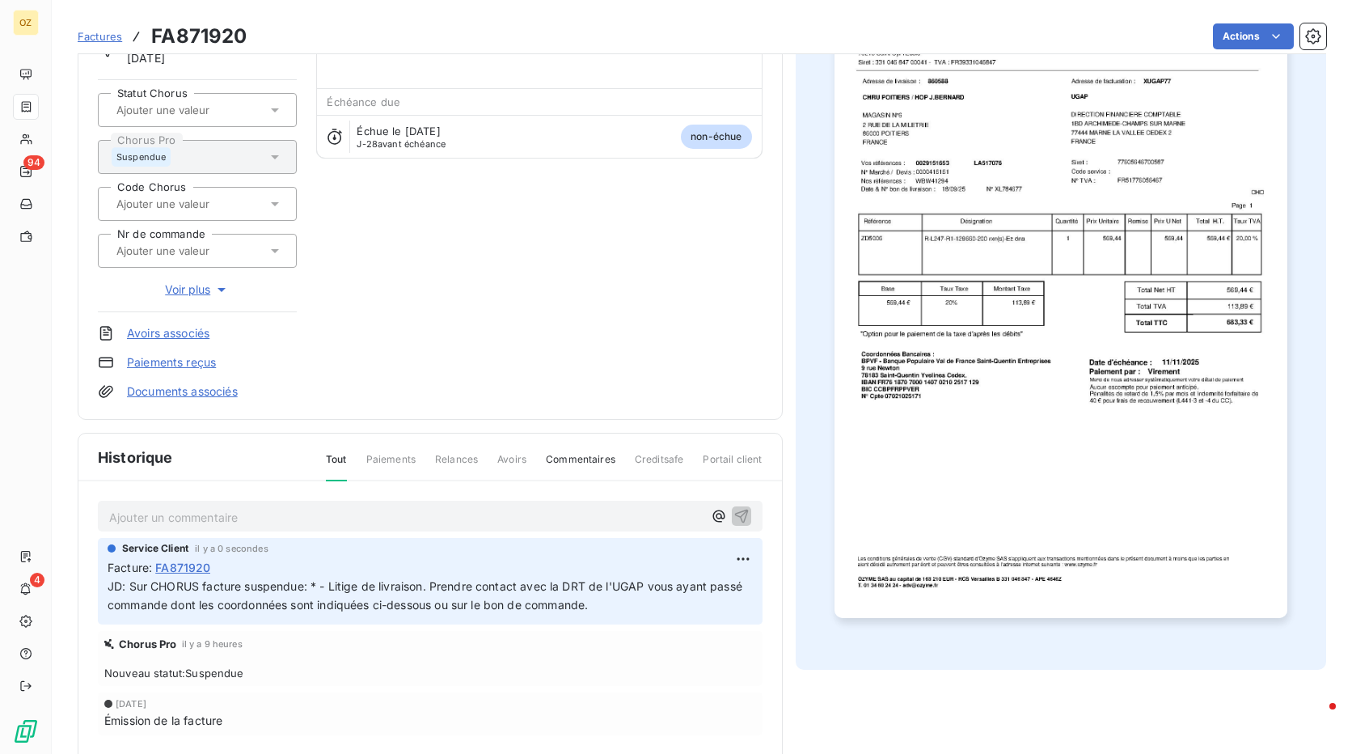
scroll to position [0, 0]
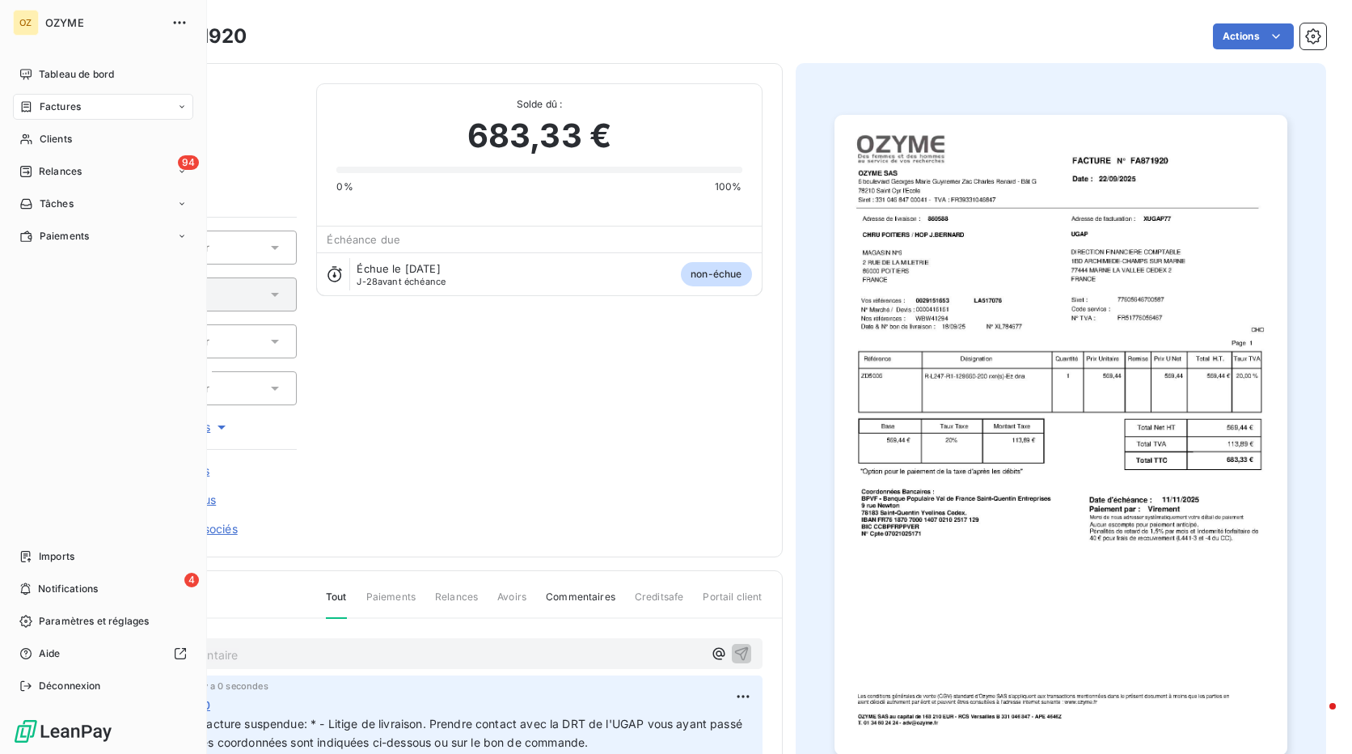
click at [74, 111] on span "Factures" at bounding box center [60, 106] width 41 height 15
click at [77, 146] on span "Factures" at bounding box center [59, 139] width 41 height 15
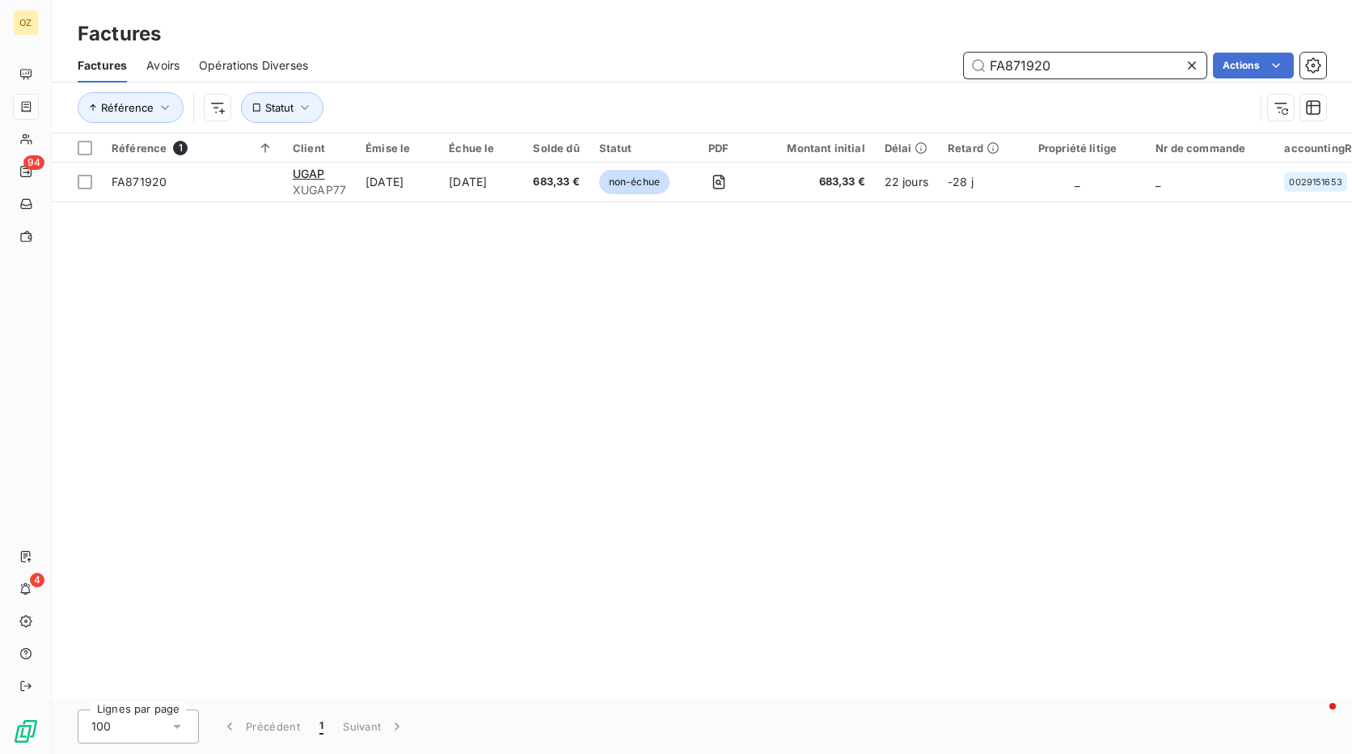
drag, startPoint x: 1085, startPoint y: 59, endPoint x: 850, endPoint y: 73, distance: 235.7
click at [850, 73] on div "FA871920 Actions" at bounding box center [827, 66] width 999 height 26
paste input "3"
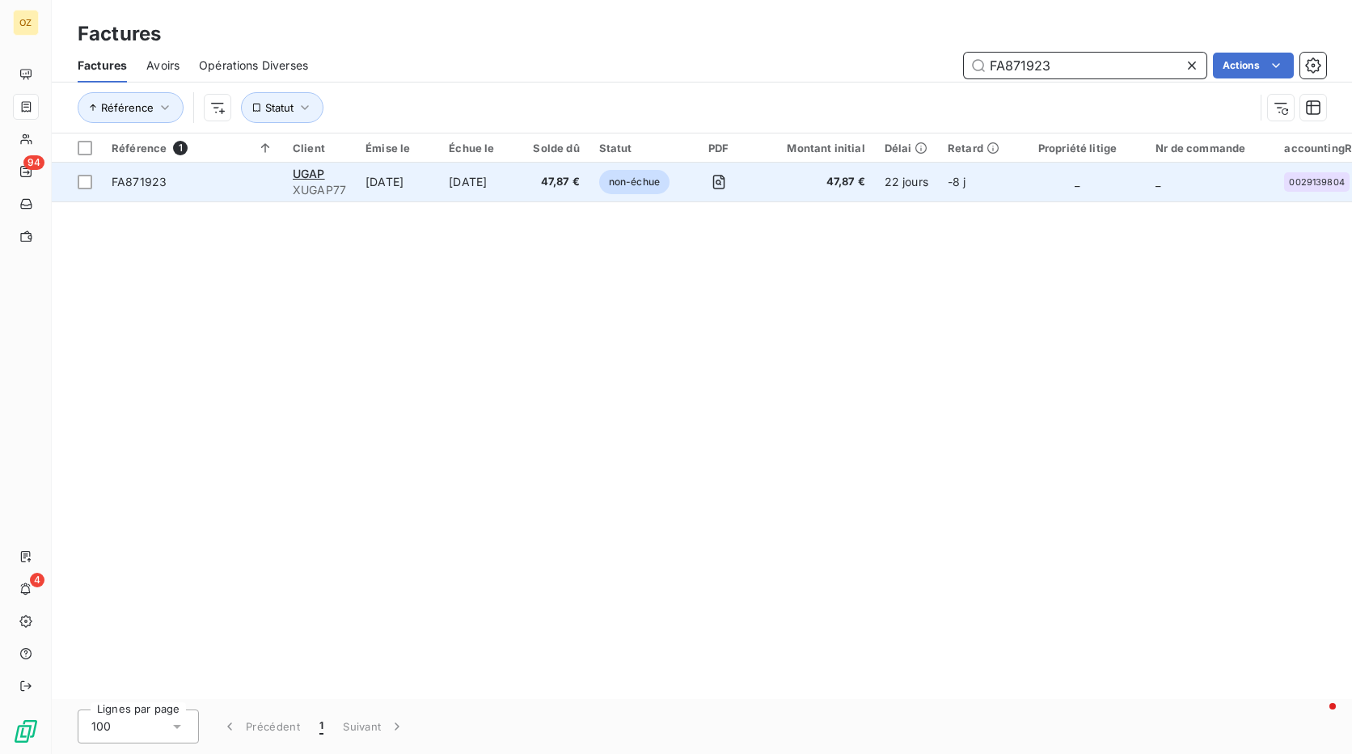
type input "FA871923"
click at [575, 193] on td "47,87 €" at bounding box center [556, 182] width 66 height 39
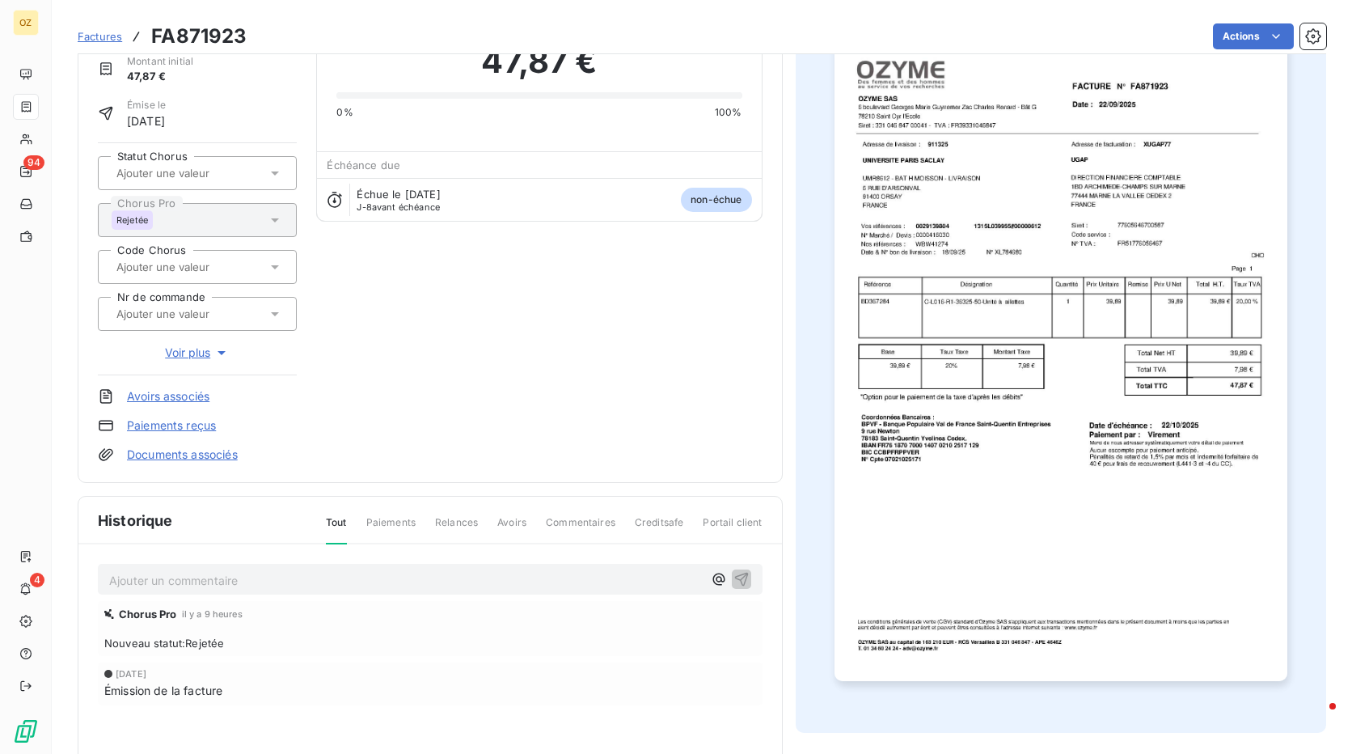
scroll to position [82, 0]
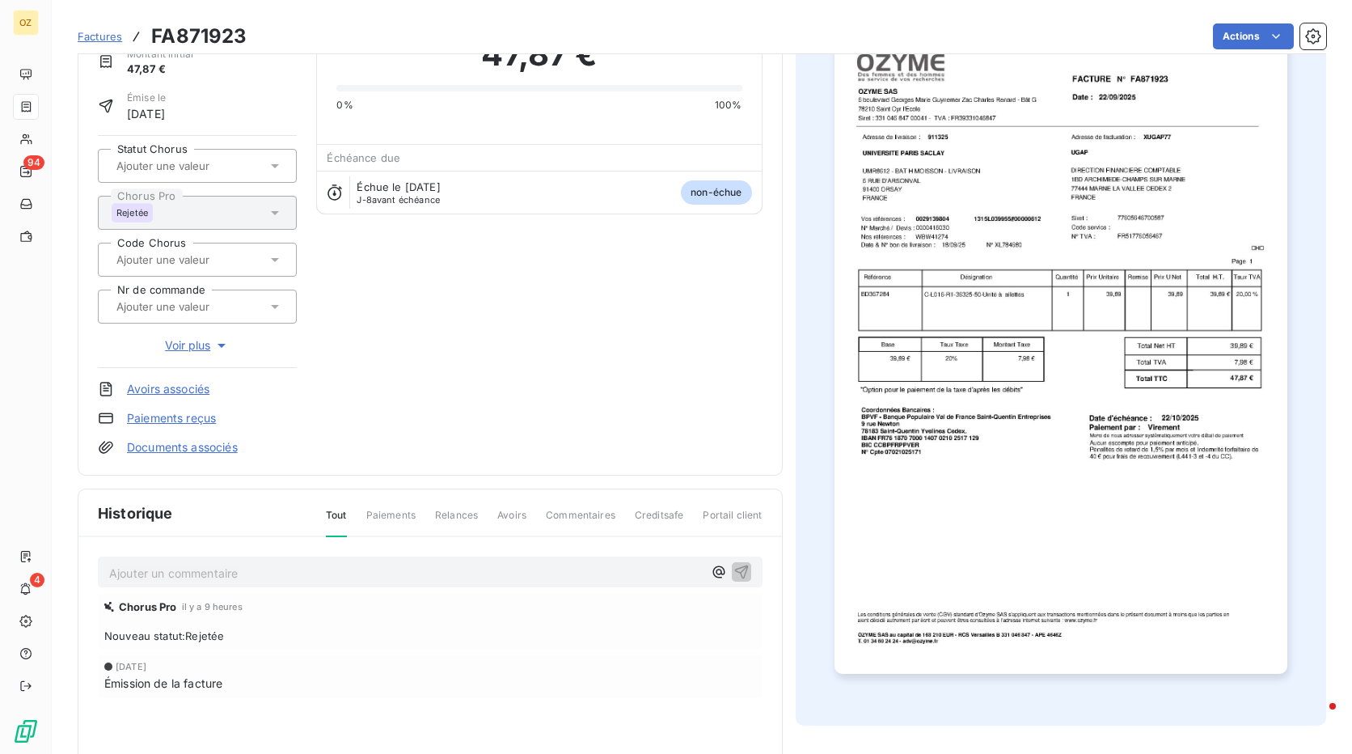
drag, startPoint x: 361, startPoint y: 564, endPoint x: 350, endPoint y: 562, distance: 11.4
click at [359, 564] on p "Ajouter un commentaire ﻿" at bounding box center [406, 573] width 594 height 20
click at [347, 577] on p "JD: Sur CHORUS facture rejetée:" at bounding box center [406, 572] width 594 height 19
